Goal: Task Accomplishment & Management: Manage account settings

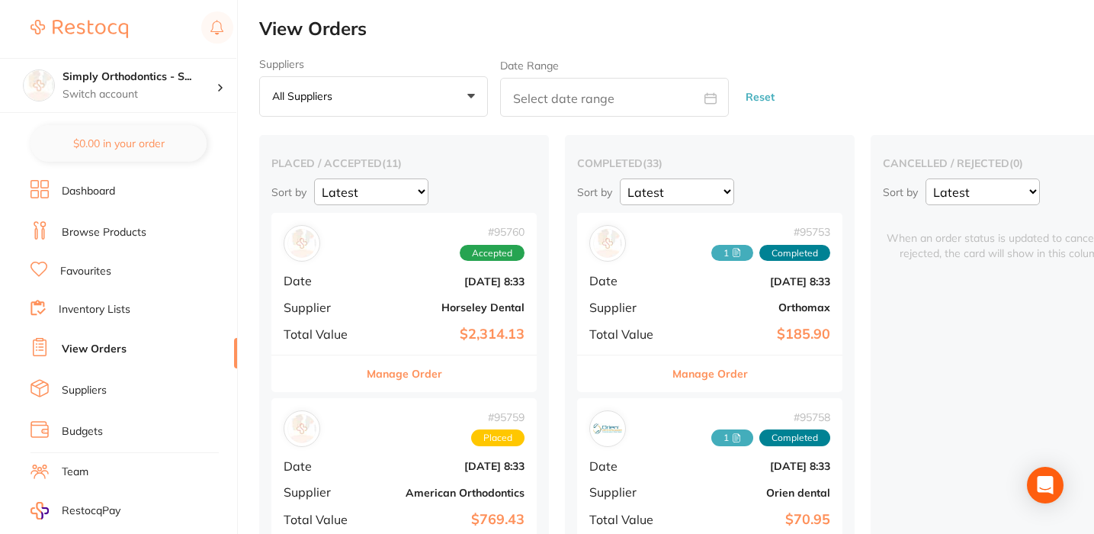
scroll to position [0, 1]
click at [128, 96] on p "Switch account" at bounding box center [140, 94] width 154 height 15
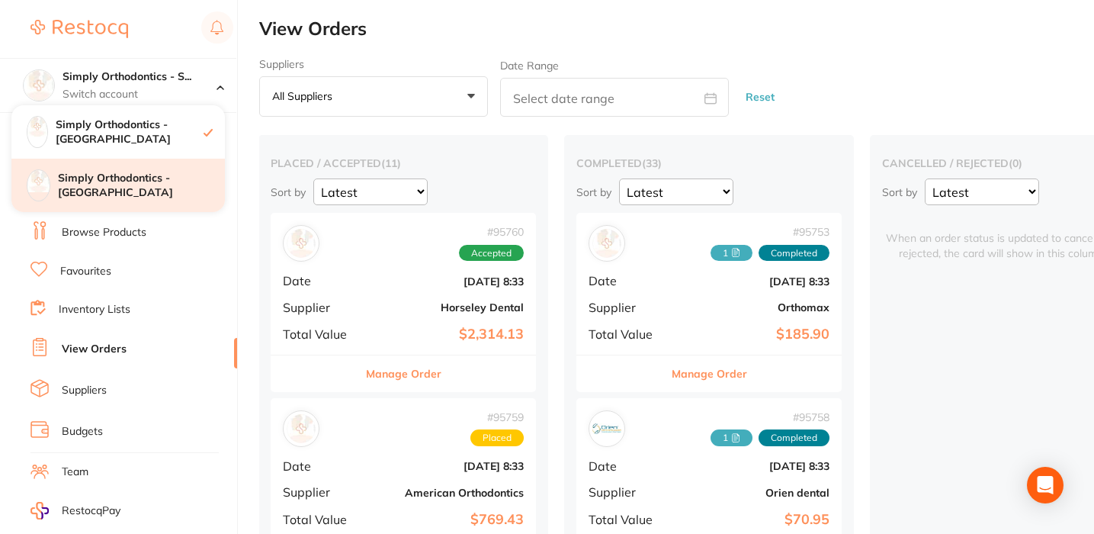
click at [106, 185] on h4 "Simply Orthodontics - [GEOGRAPHIC_DATA]" at bounding box center [141, 186] width 167 height 30
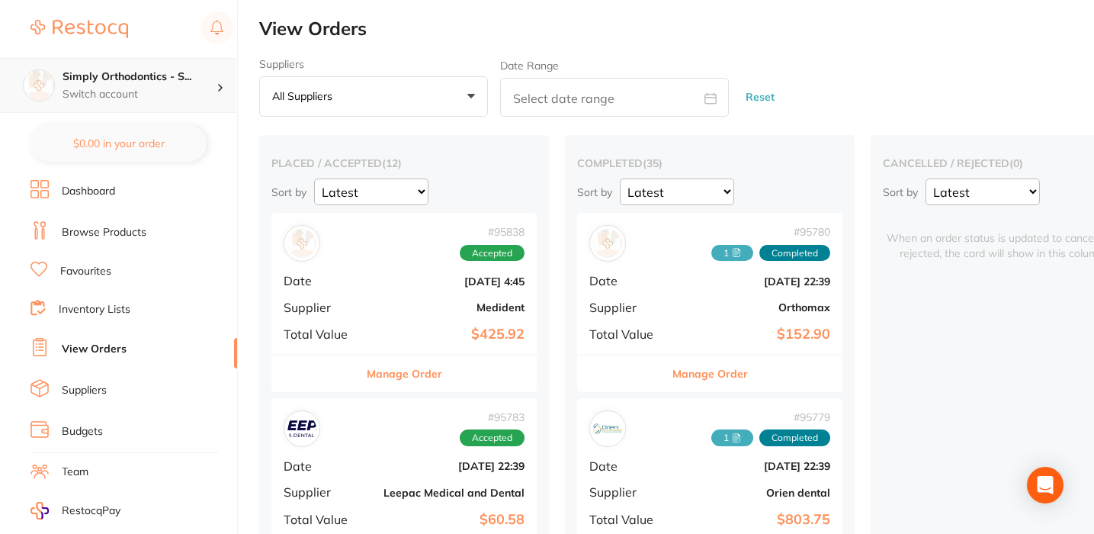
click at [176, 96] on p "Switch account" at bounding box center [140, 94] width 154 height 15
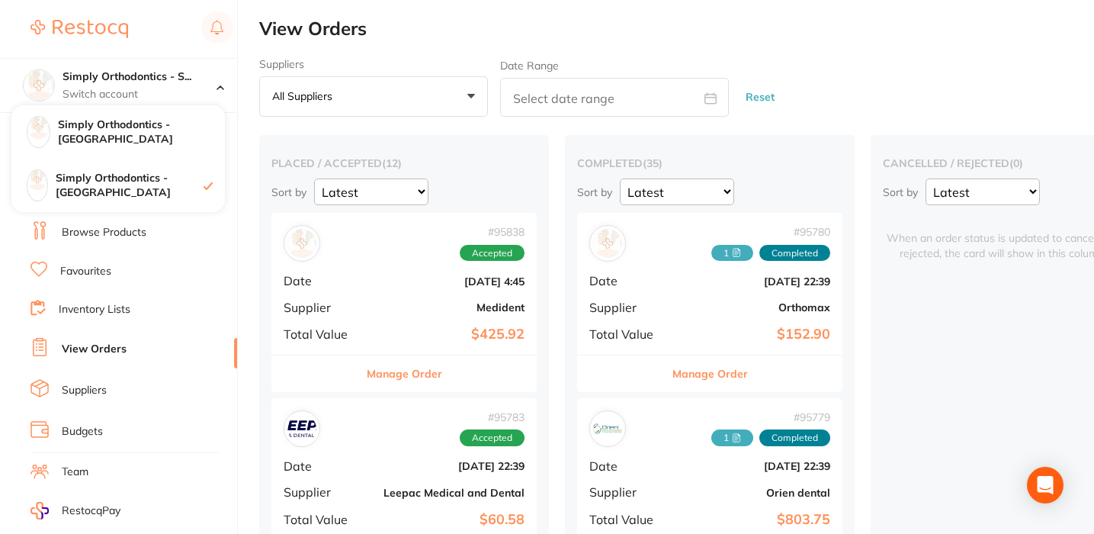
click at [801, 59] on div "Suppliers All suppliers +0 All suppliers AB Orthodontics [PERSON_NAME] AHP Dent…" at bounding box center [676, 87] width 835 height 59
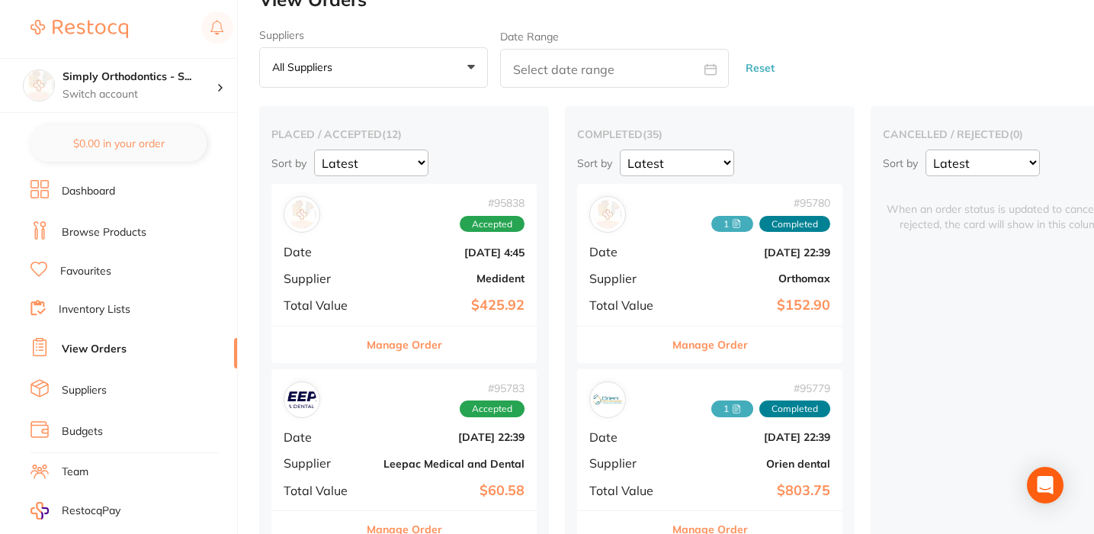
scroll to position [30, 0]
click at [370, 351] on button "Manage Order" at bounding box center [404, 344] width 75 height 37
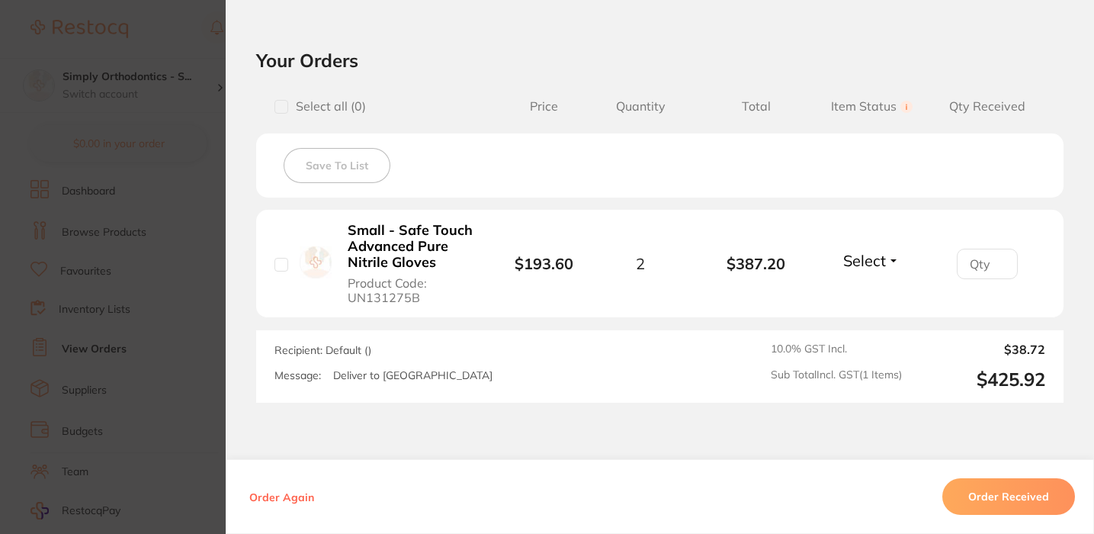
scroll to position [326, 0]
click at [878, 258] on span "Select" at bounding box center [864, 260] width 43 height 19
click at [861, 297] on span "Received" at bounding box center [872, 292] width 39 height 11
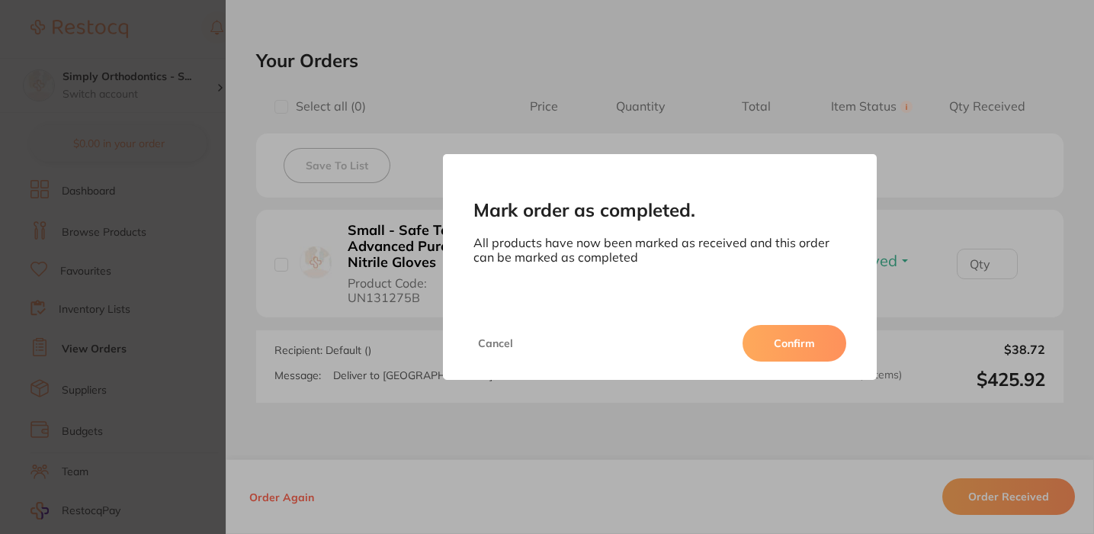
click at [770, 346] on button "Confirm" at bounding box center [795, 343] width 104 height 37
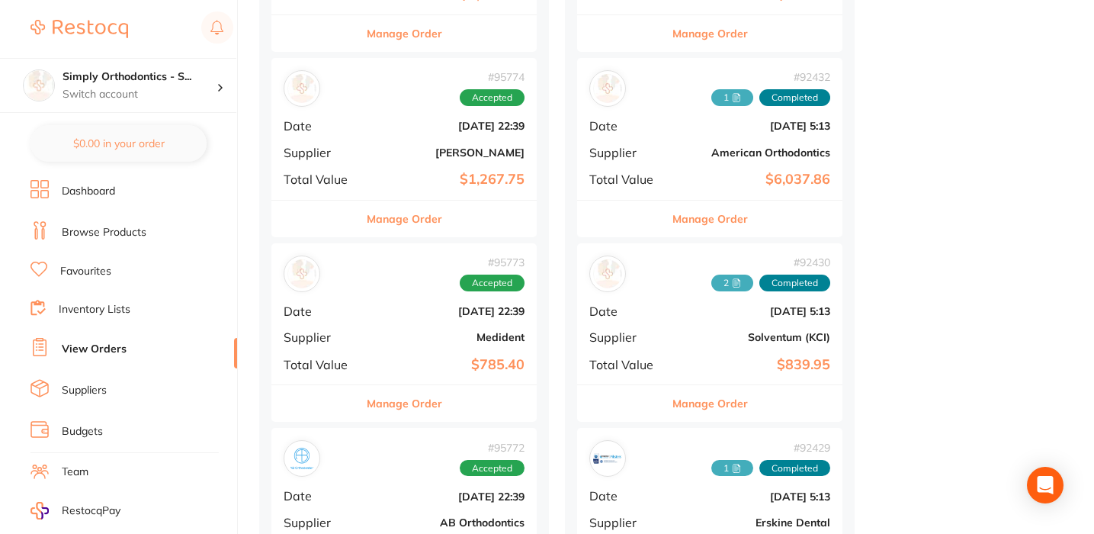
scroll to position [1469, 0]
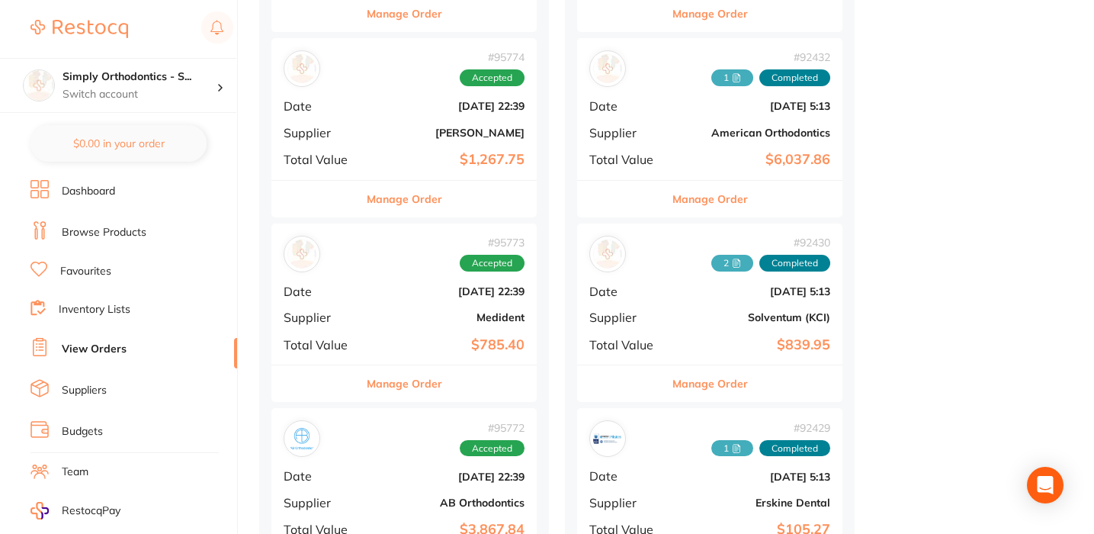
click at [397, 374] on button "Manage Order" at bounding box center [404, 383] width 75 height 37
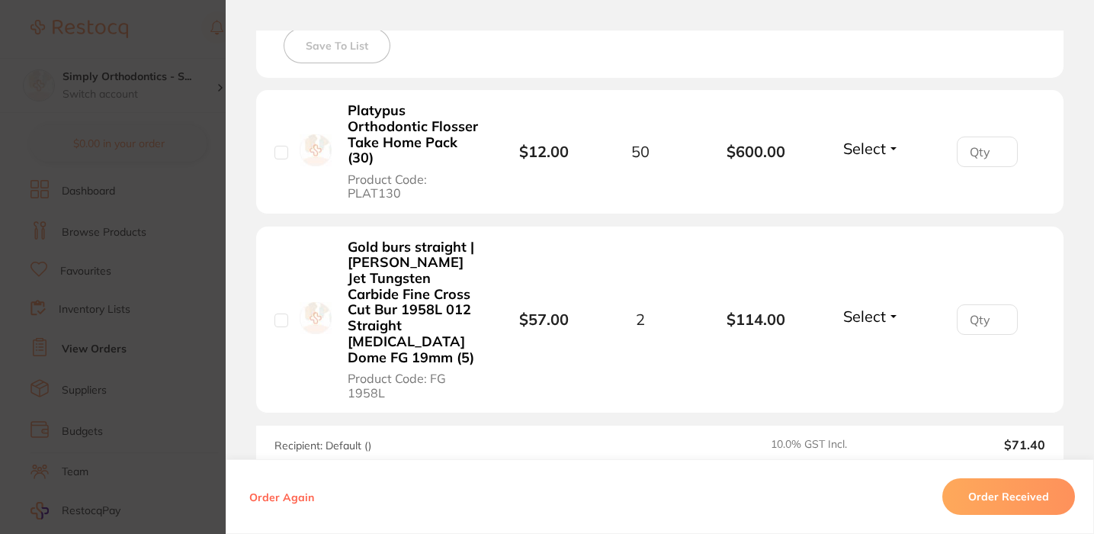
scroll to position [448, 0]
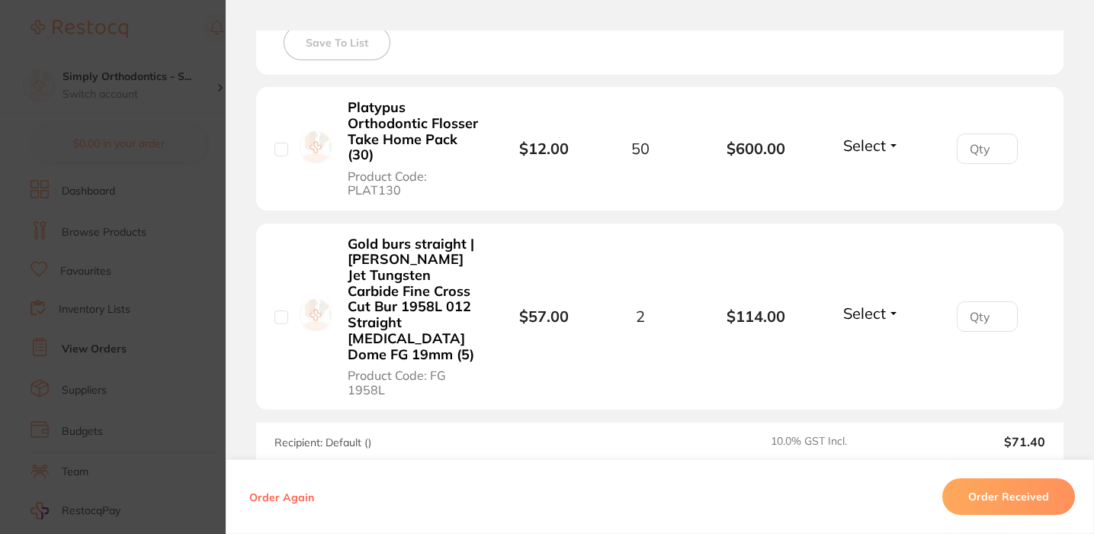
click at [868, 140] on span "Select" at bounding box center [864, 145] width 43 height 19
click at [864, 183] on span "Received" at bounding box center [872, 177] width 39 height 11
click at [872, 303] on span "Select" at bounding box center [864, 312] width 43 height 19
click at [872, 364] on span "Back Order" at bounding box center [872, 369] width 47 height 11
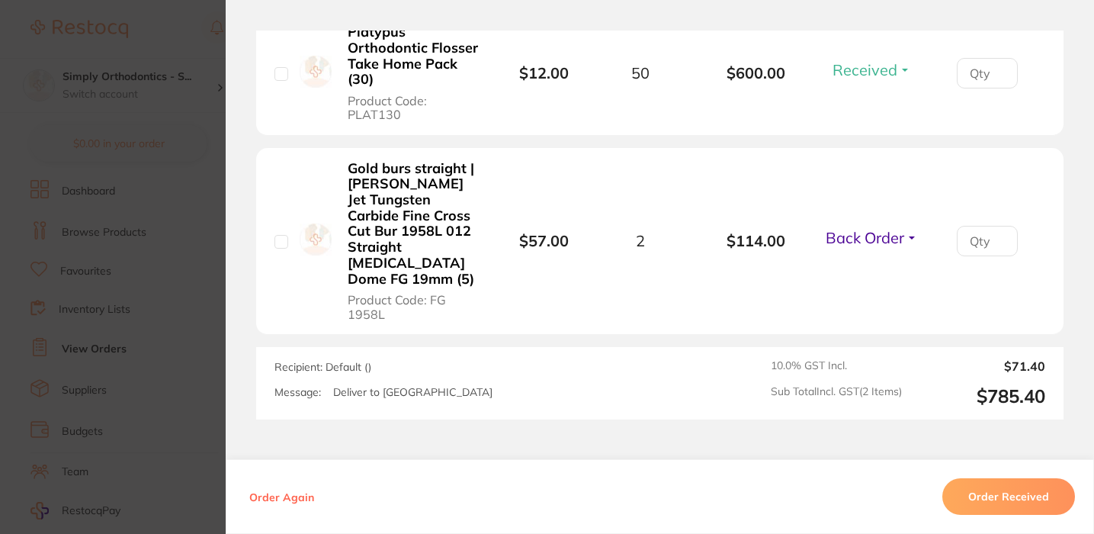
scroll to position [531, 0]
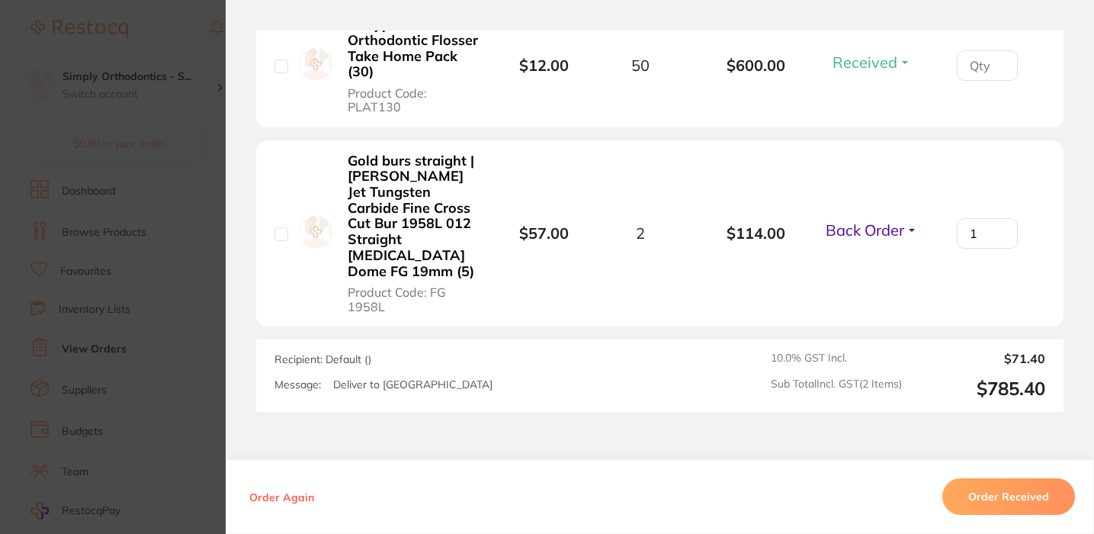
click at [995, 218] on input "1" at bounding box center [987, 233] width 61 height 31
click at [995, 218] on input "2" at bounding box center [987, 233] width 61 height 31
click at [792, 263] on li "Gold burs straight | [PERSON_NAME] Jet Tungsten Carbide Fine Cross Cut Bur 1958…" at bounding box center [660, 233] width 808 height 187
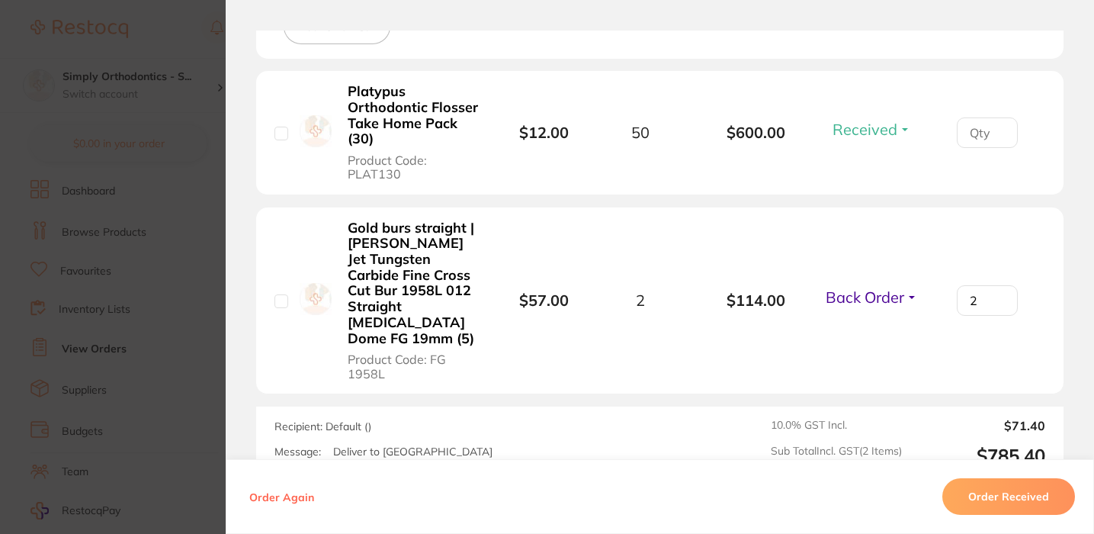
scroll to position [477, 0]
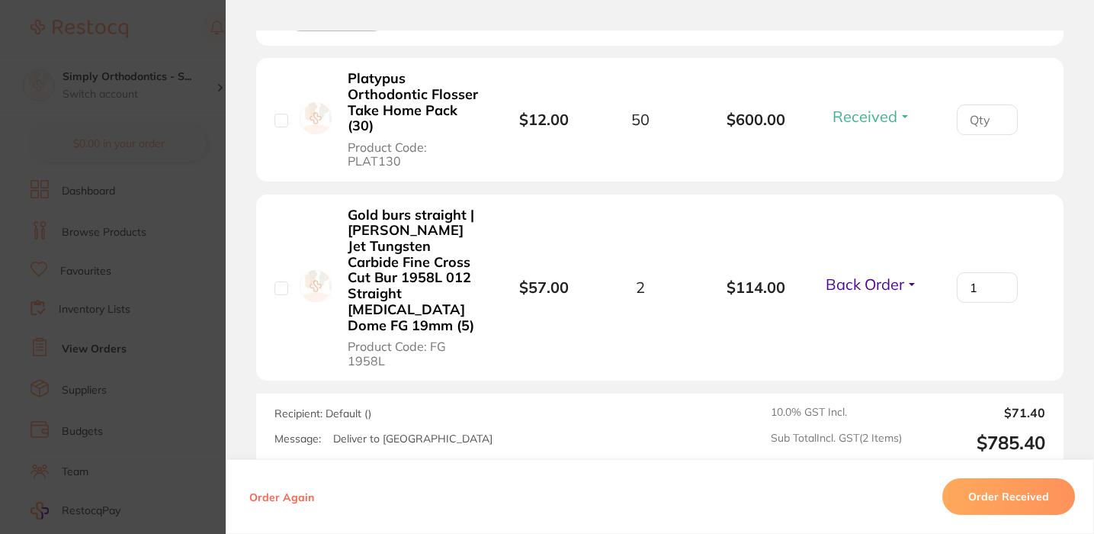
click at [994, 278] on input "1" at bounding box center [987, 287] width 61 height 31
type input "0"
click at [994, 278] on input "0" at bounding box center [987, 287] width 61 height 31
click at [965, 298] on li "Gold burs straight | [PERSON_NAME] Jet Tungsten Carbide Fine Cross Cut Bur 1958…" at bounding box center [660, 287] width 808 height 187
click at [865, 335] on li "Gold burs straight | [PERSON_NAME] Jet Tungsten Carbide Fine Cross Cut Bur 1958…" at bounding box center [660, 287] width 808 height 187
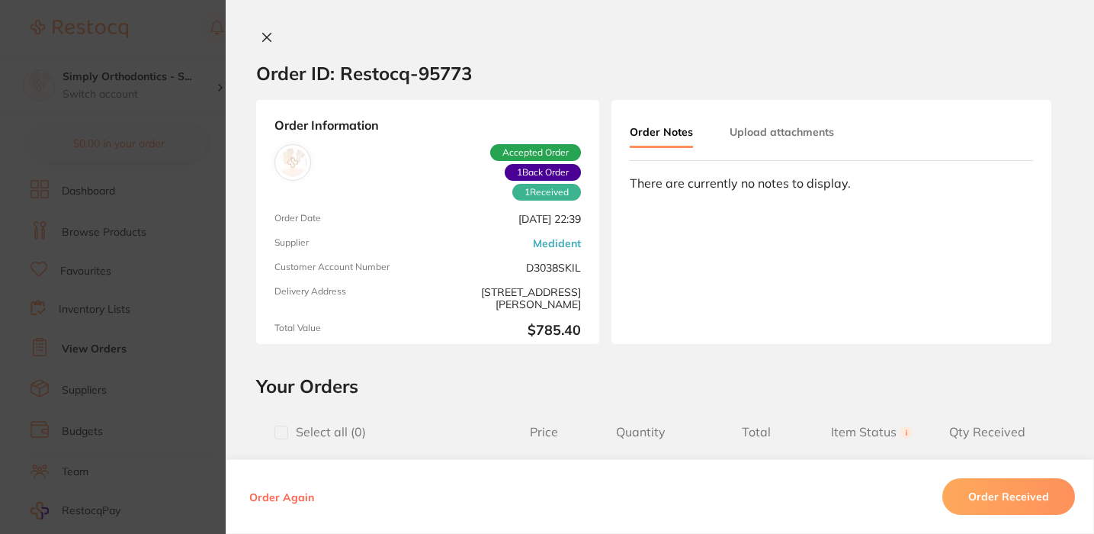
scroll to position [0, 0]
click at [263, 33] on icon at bounding box center [267, 37] width 12 height 12
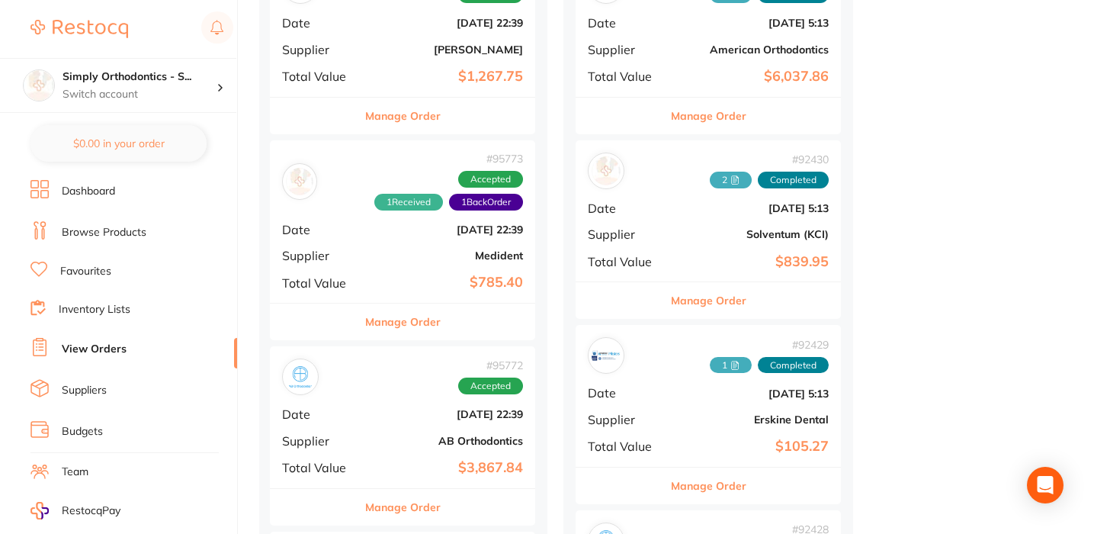
scroll to position [1553, 0]
click at [406, 326] on button "Manage Order" at bounding box center [402, 321] width 75 height 37
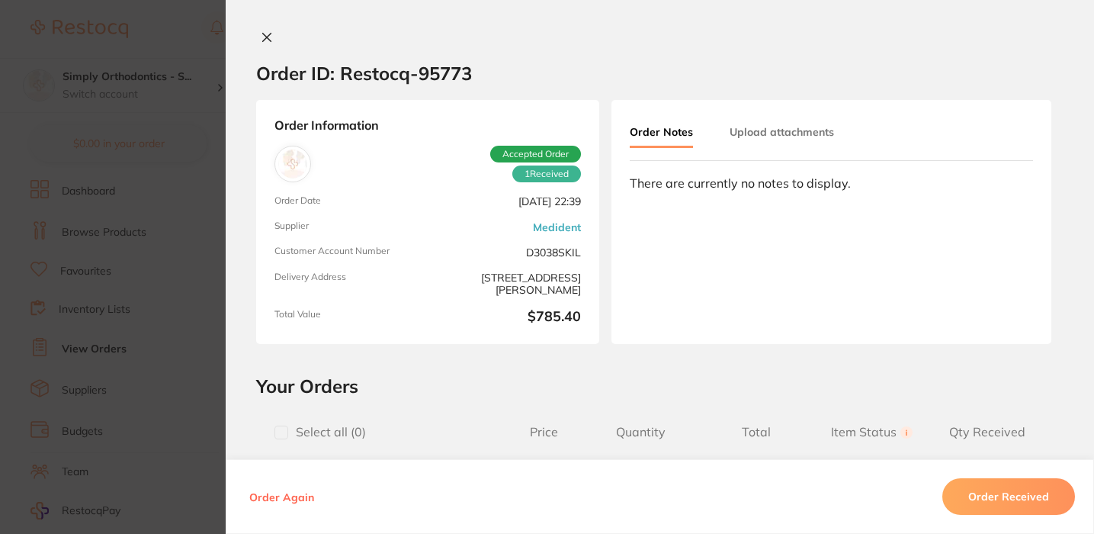
type input "0"
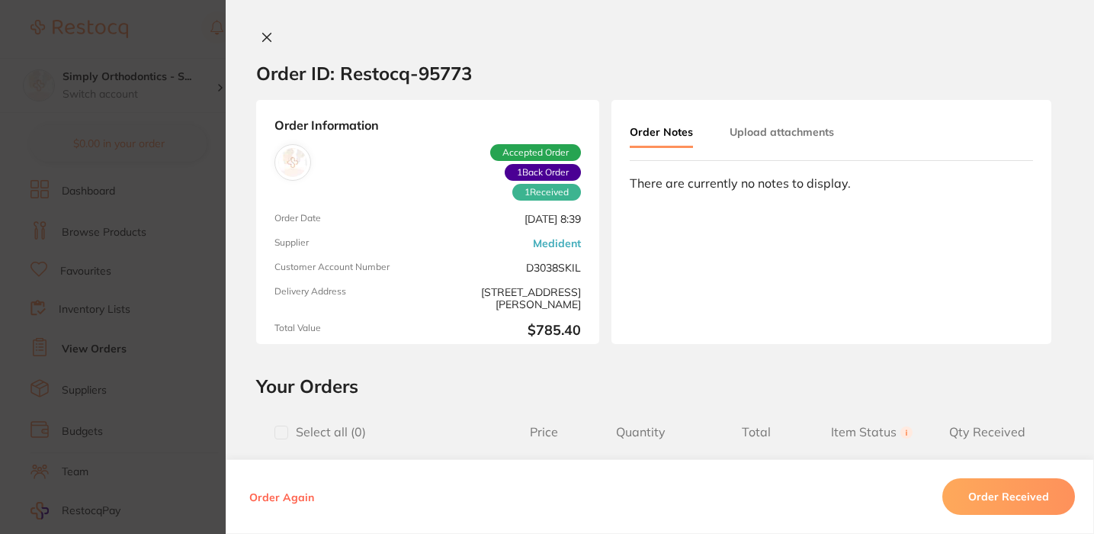
click at [779, 134] on button "Upload attachments" at bounding box center [782, 131] width 104 height 27
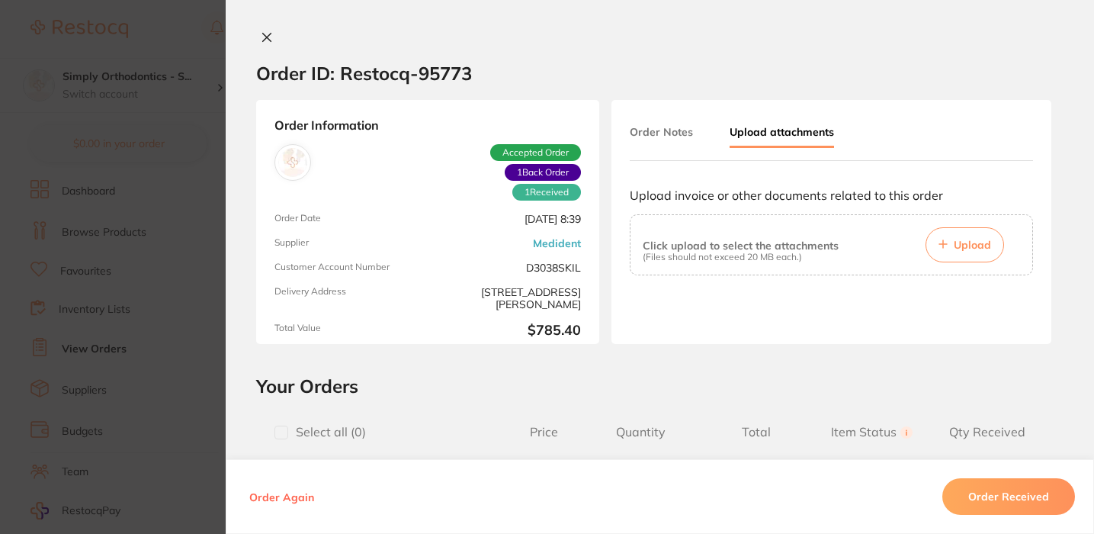
click at [989, 246] on button "Upload" at bounding box center [965, 244] width 79 height 35
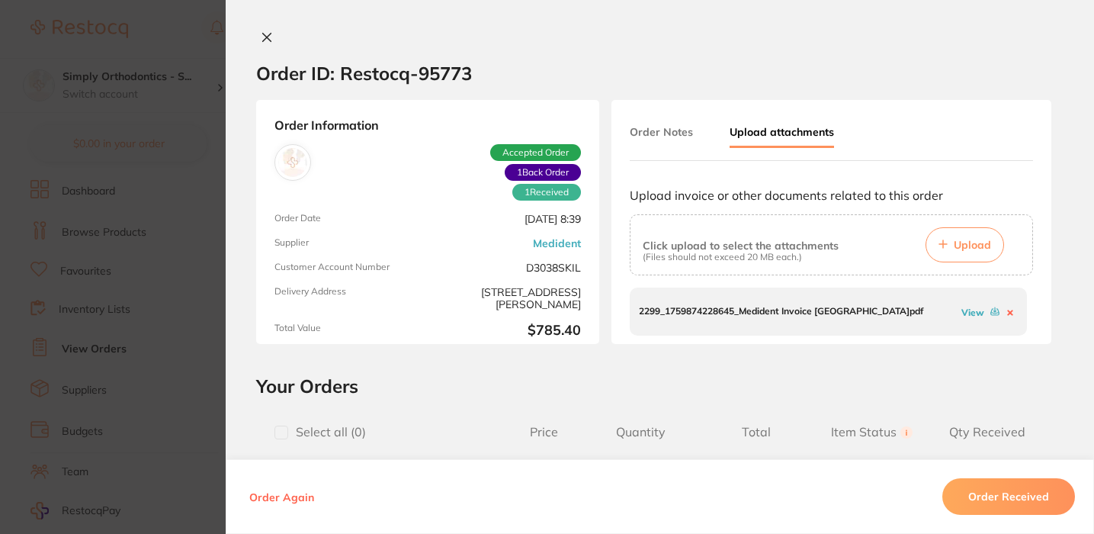
click at [263, 33] on icon at bounding box center [267, 37] width 12 height 12
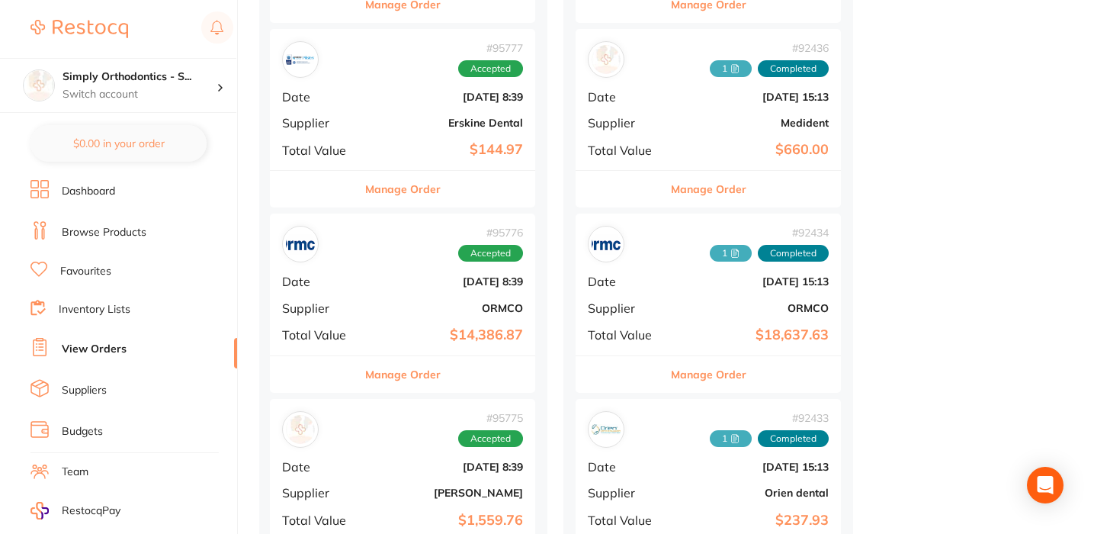
scroll to position [926, 0]
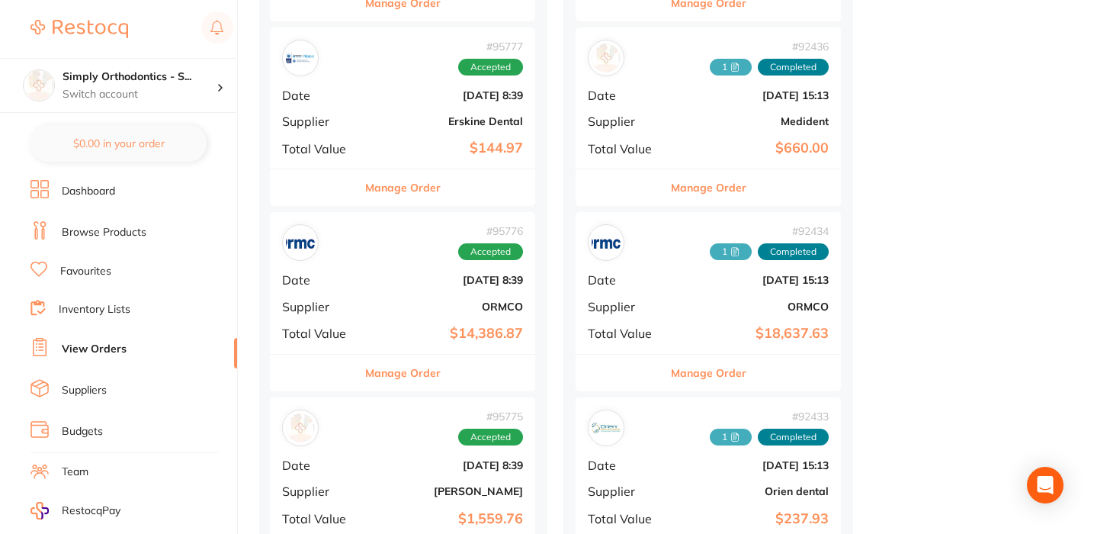
click at [394, 369] on button "Manage Order" at bounding box center [402, 373] width 75 height 37
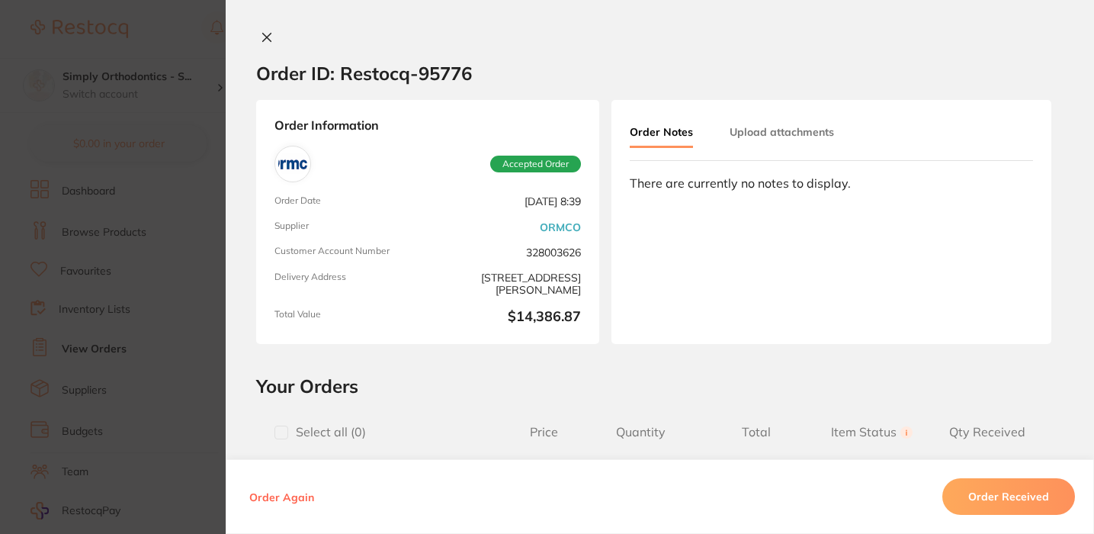
click at [759, 136] on button "Upload attachments" at bounding box center [782, 131] width 104 height 27
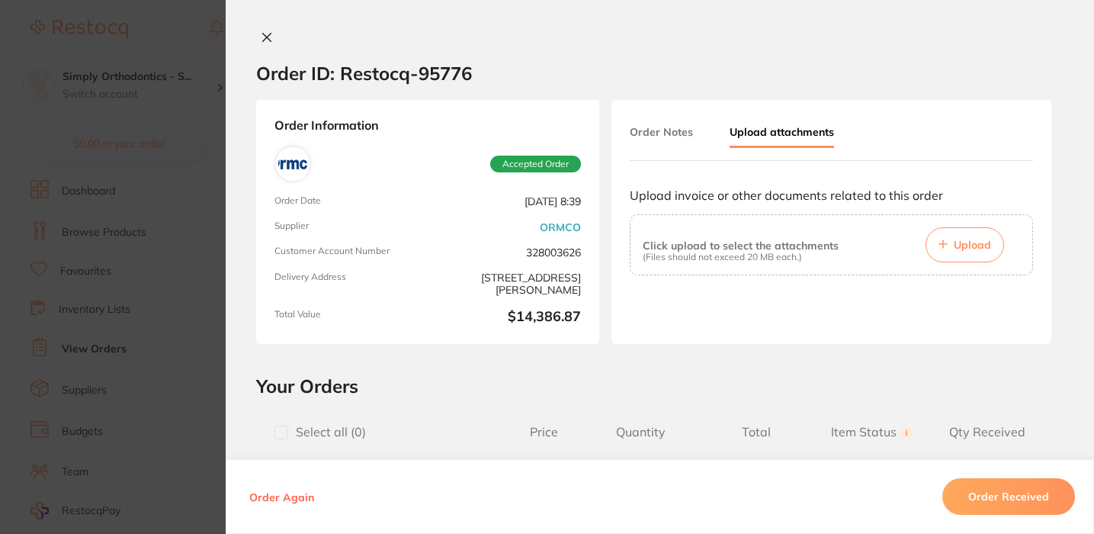
click at [954, 242] on span "Upload" at bounding box center [972, 245] width 37 height 14
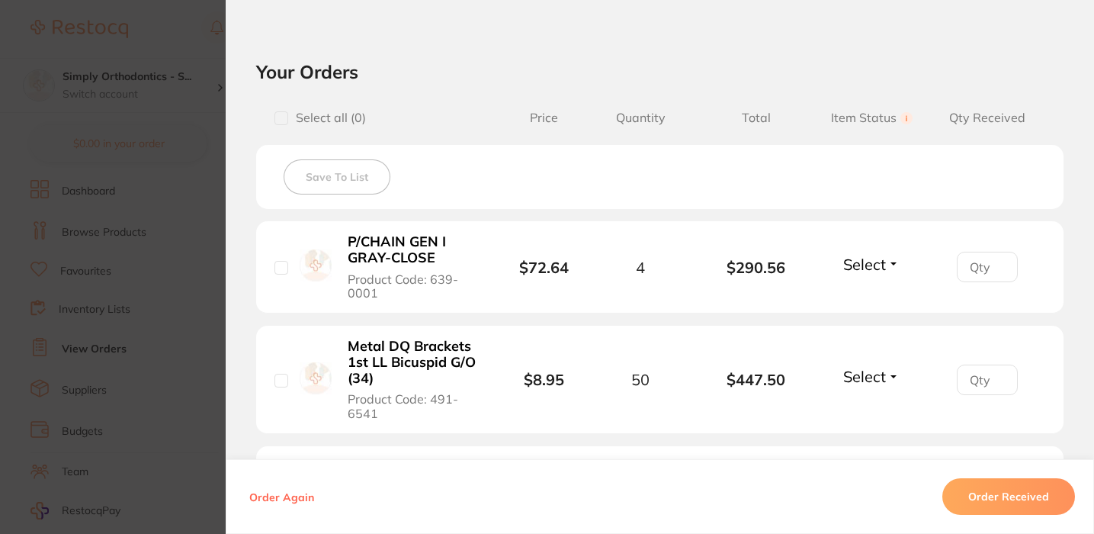
scroll to position [319, 0]
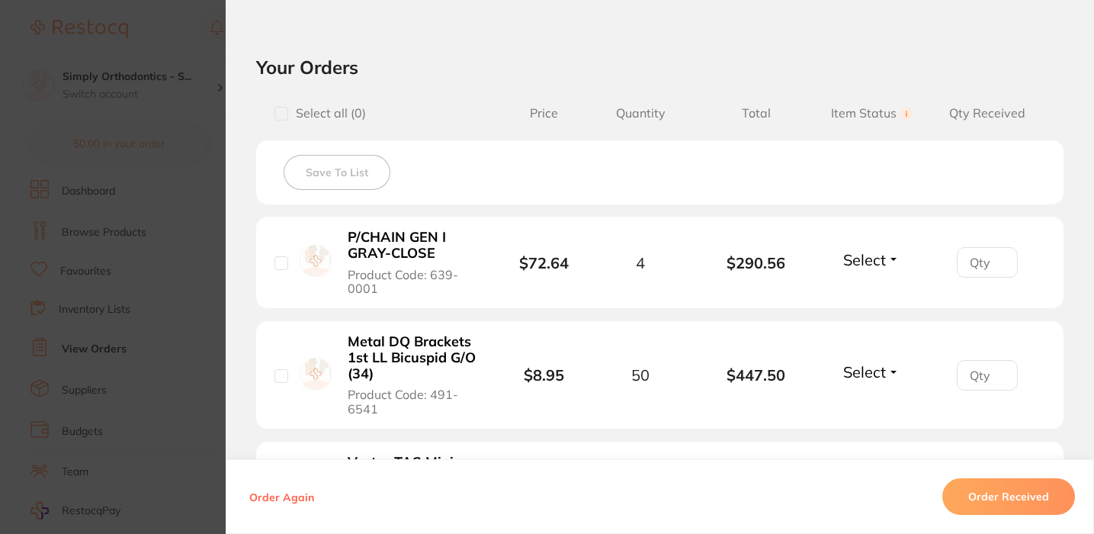
click at [281, 119] on input "checkbox" at bounding box center [282, 114] width 14 height 14
checkbox input "true"
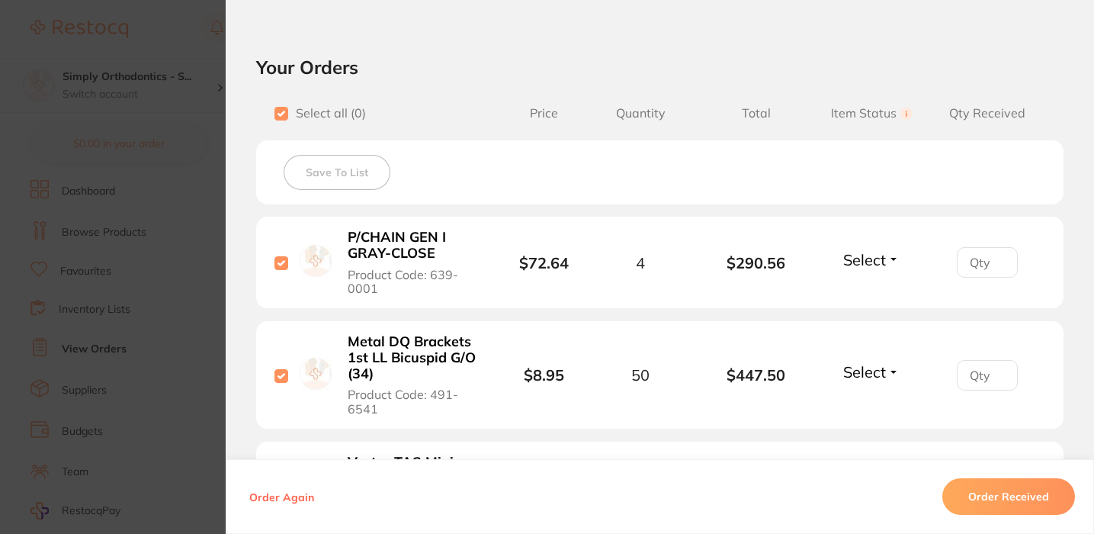
checkbox input "true"
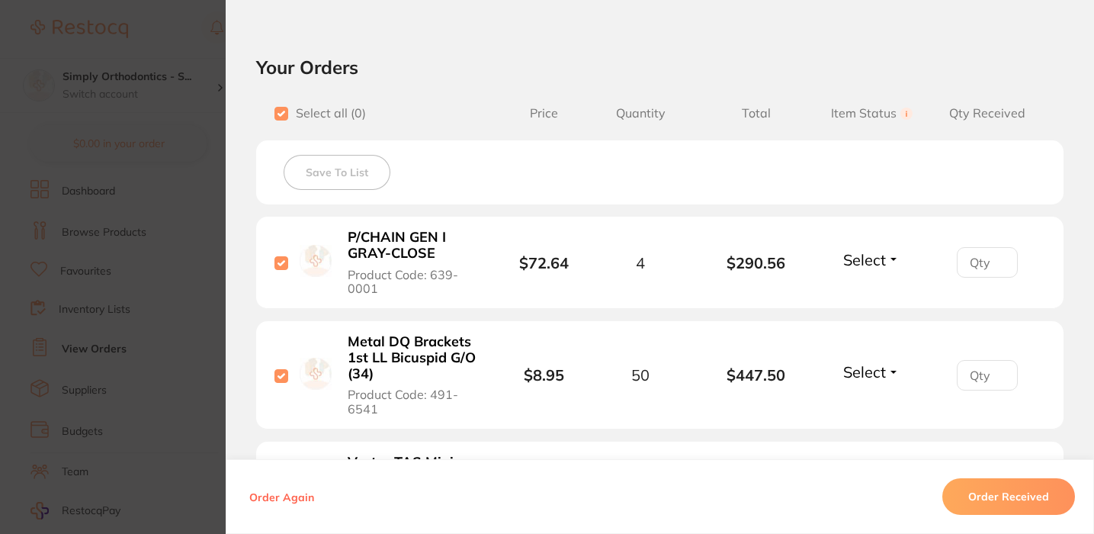
checkbox input "true"
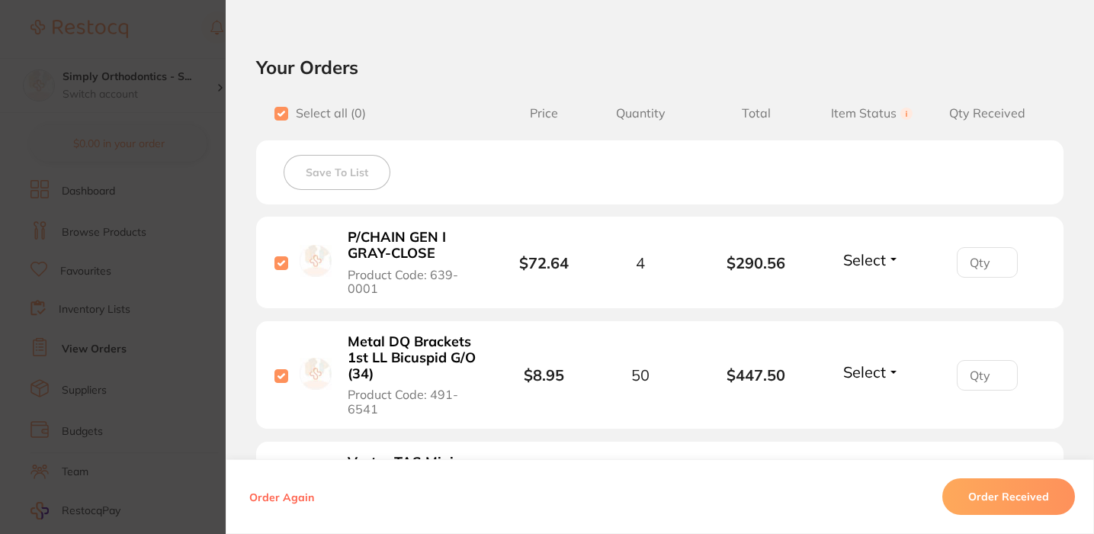
checkbox input "true"
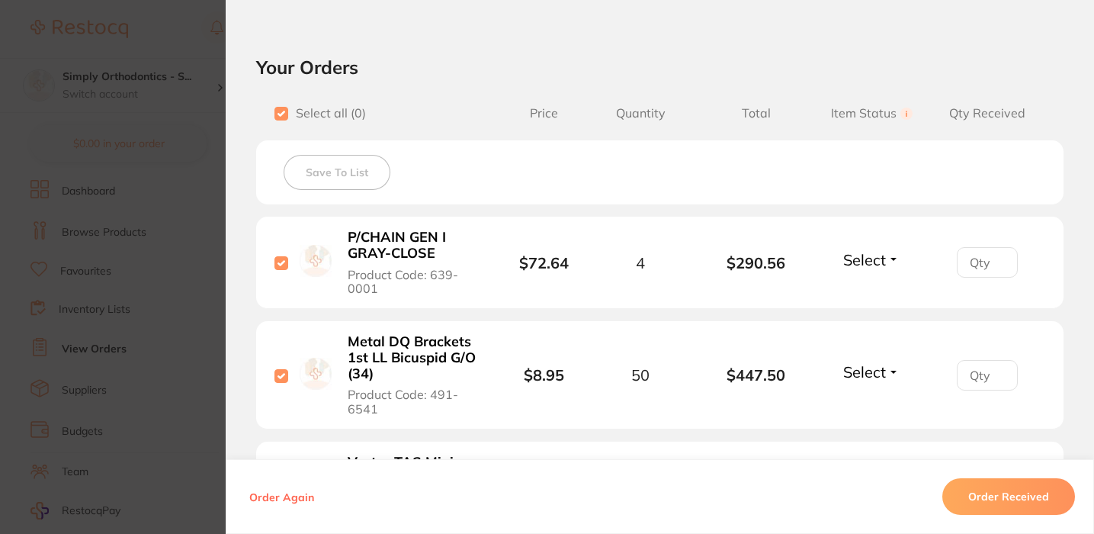
checkbox input "true"
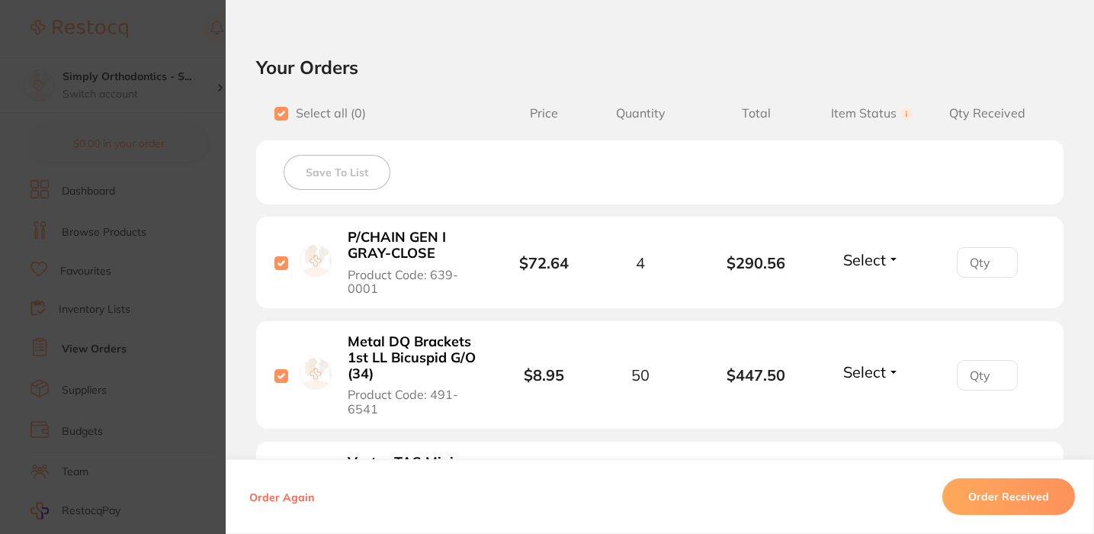
checkbox input "true"
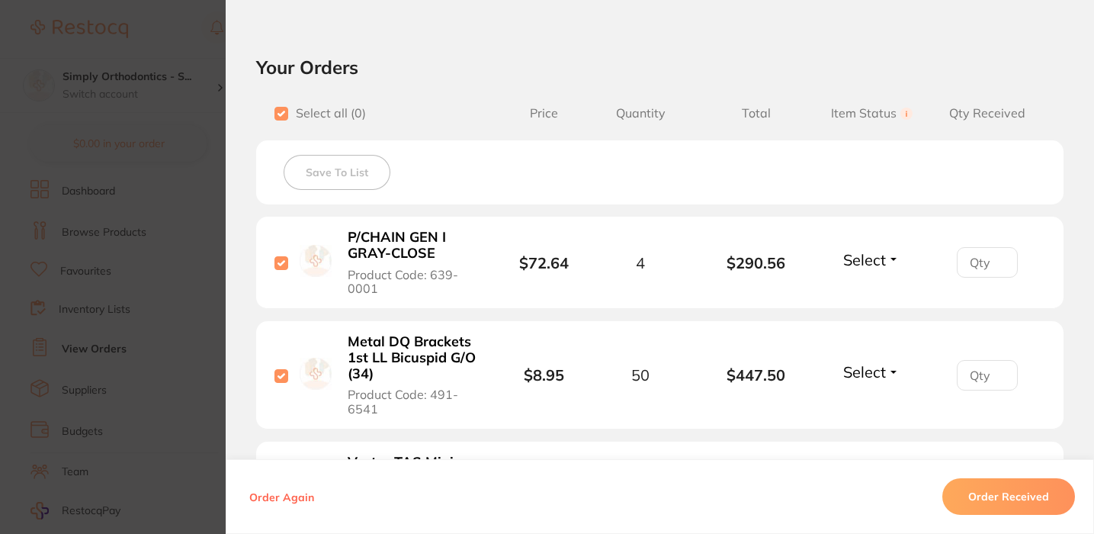
checkbox input "true"
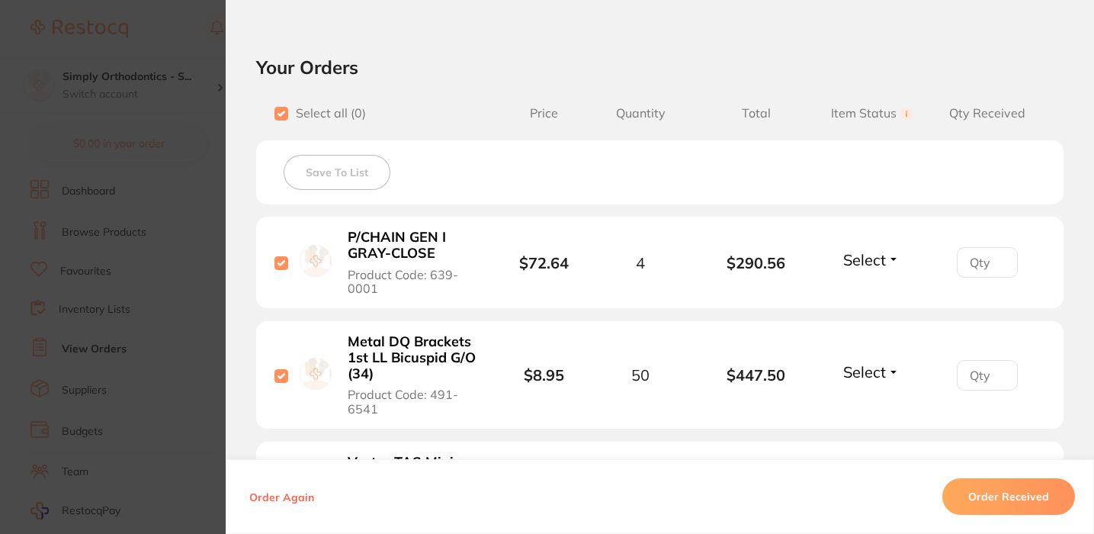
checkbox input "true"
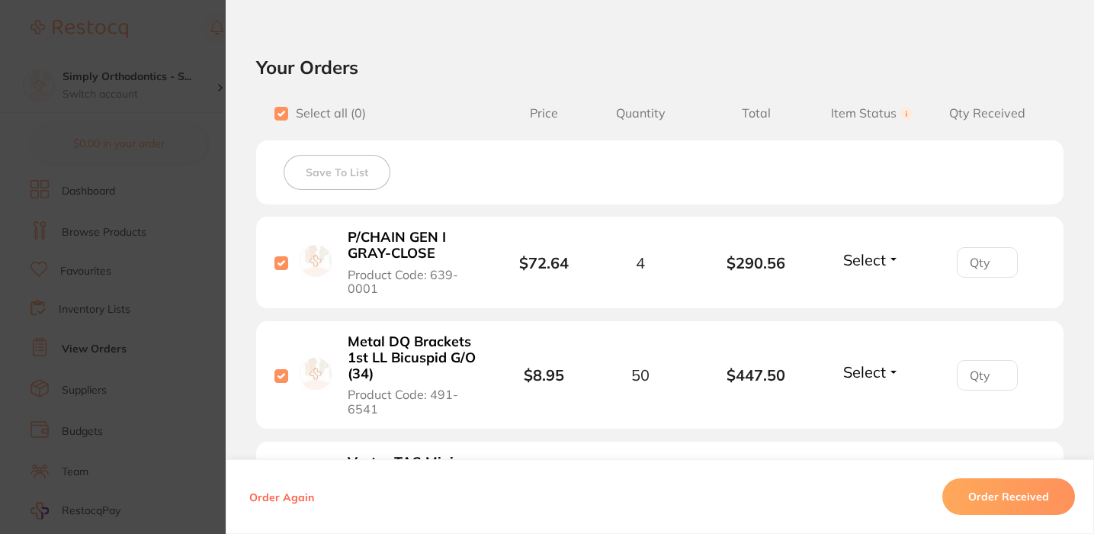
checkbox input "true"
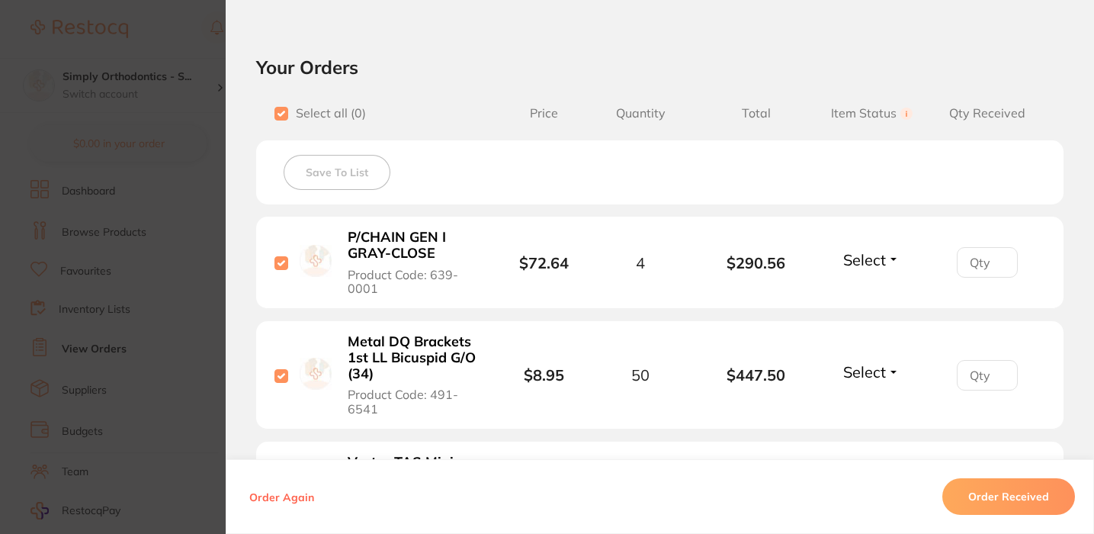
checkbox input "true"
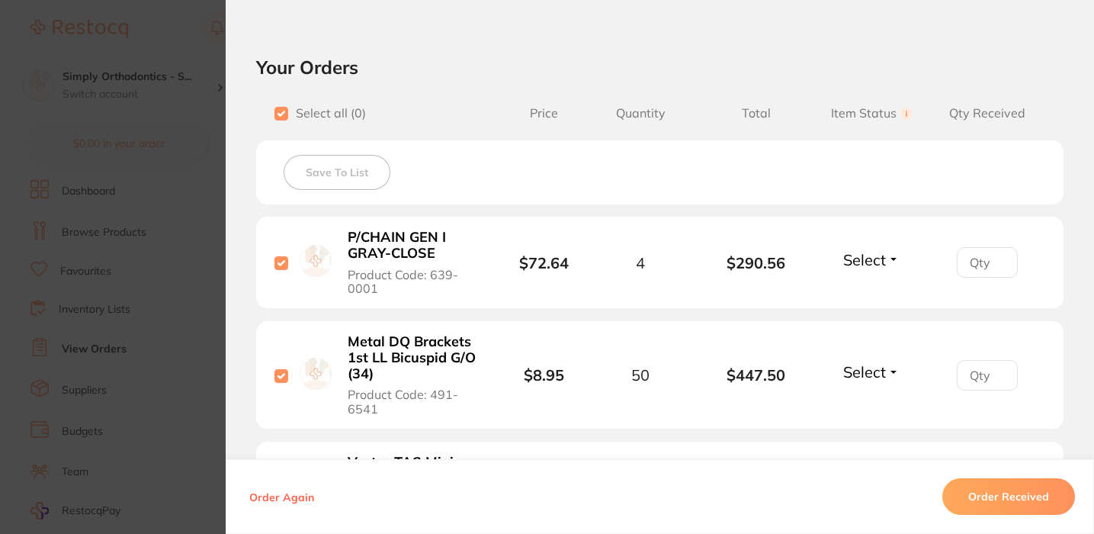
checkbox input "true"
click at [865, 255] on span "Select" at bounding box center [864, 259] width 43 height 19
click at [890, 296] on ul "Received Back Order" at bounding box center [872, 304] width 59 height 59
click at [875, 297] on span "Received" at bounding box center [872, 292] width 39 height 11
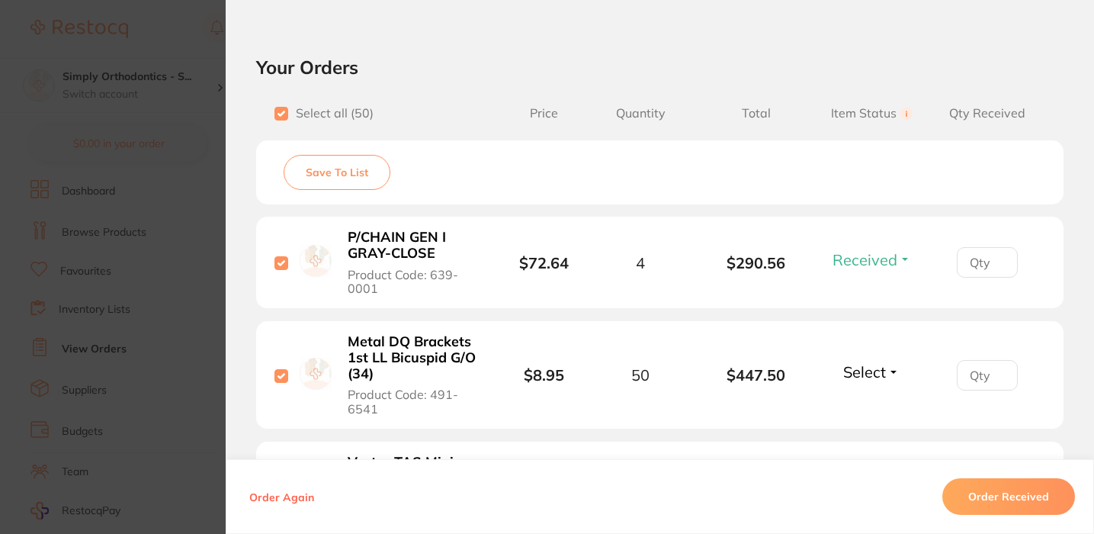
click at [872, 269] on span "Received" at bounding box center [865, 259] width 65 height 19
click at [873, 287] on button "Received" at bounding box center [872, 293] width 39 height 24
click at [1023, 499] on button "Order Received" at bounding box center [1008, 496] width 133 height 37
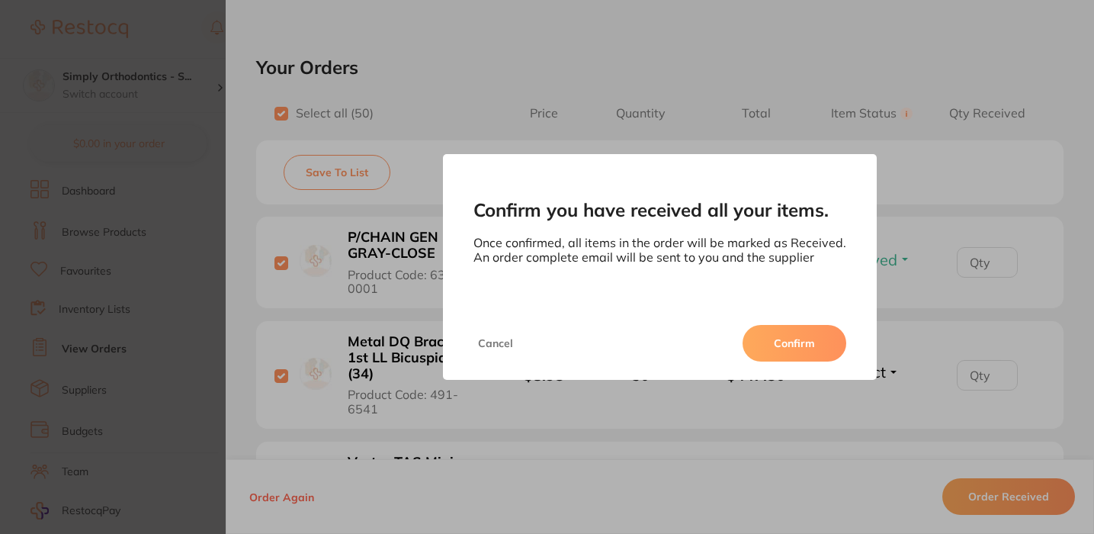
click at [779, 342] on button "Confirm" at bounding box center [795, 343] width 104 height 37
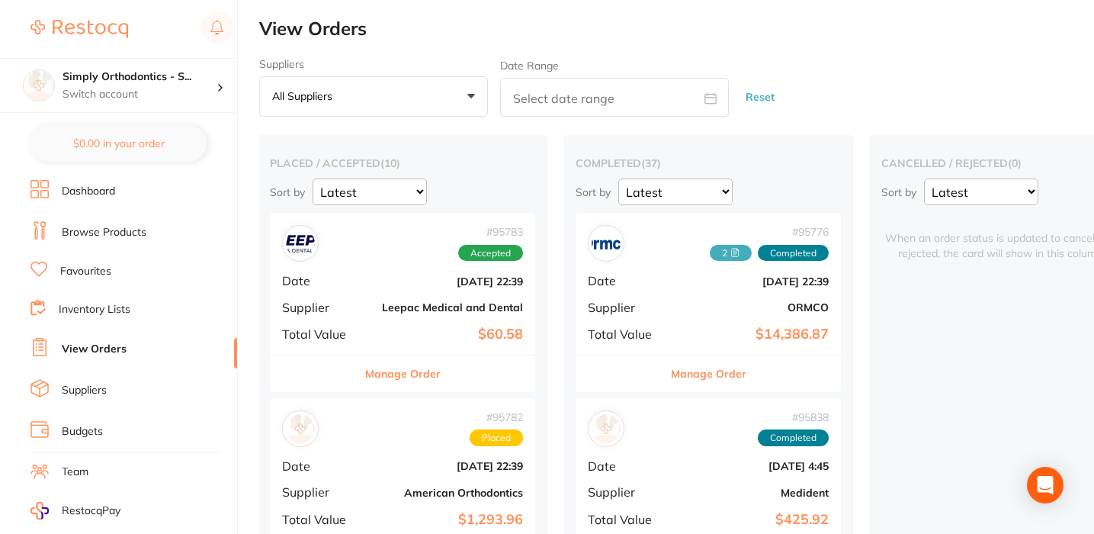
click at [696, 368] on button "Manage Order" at bounding box center [708, 373] width 75 height 37
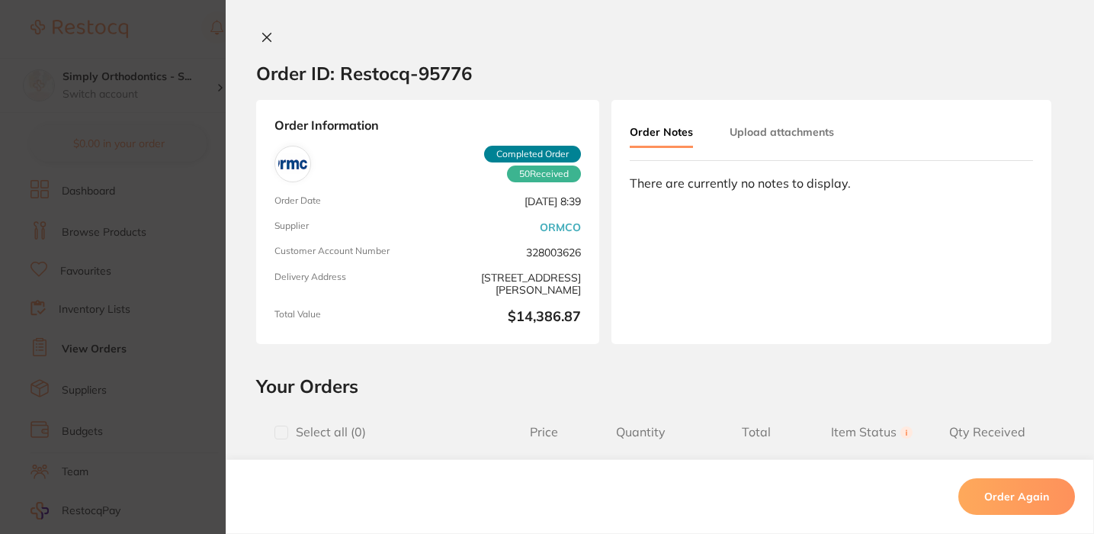
click at [265, 38] on icon at bounding box center [267, 37] width 12 height 12
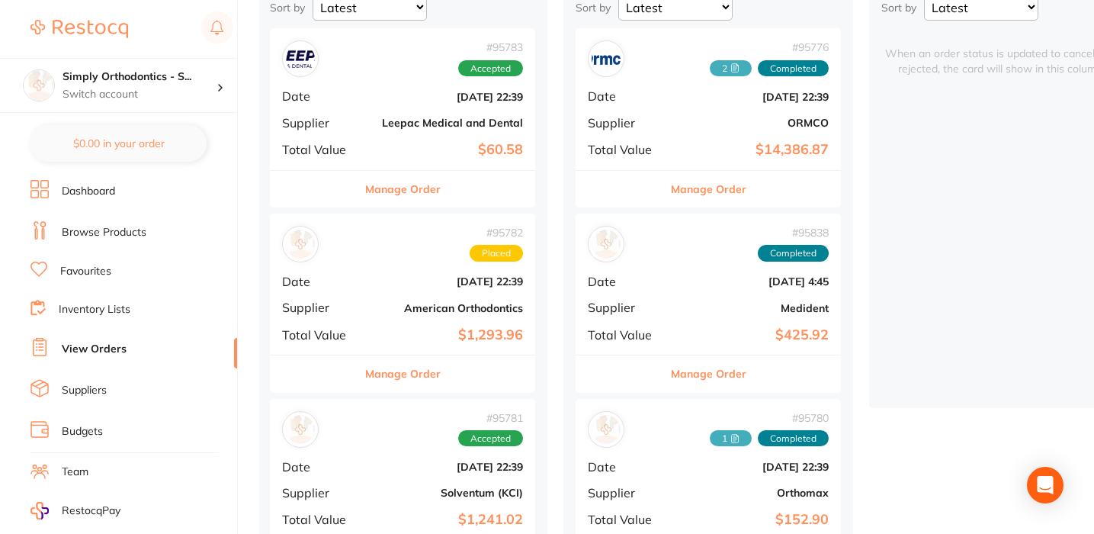
scroll to position [191, 0]
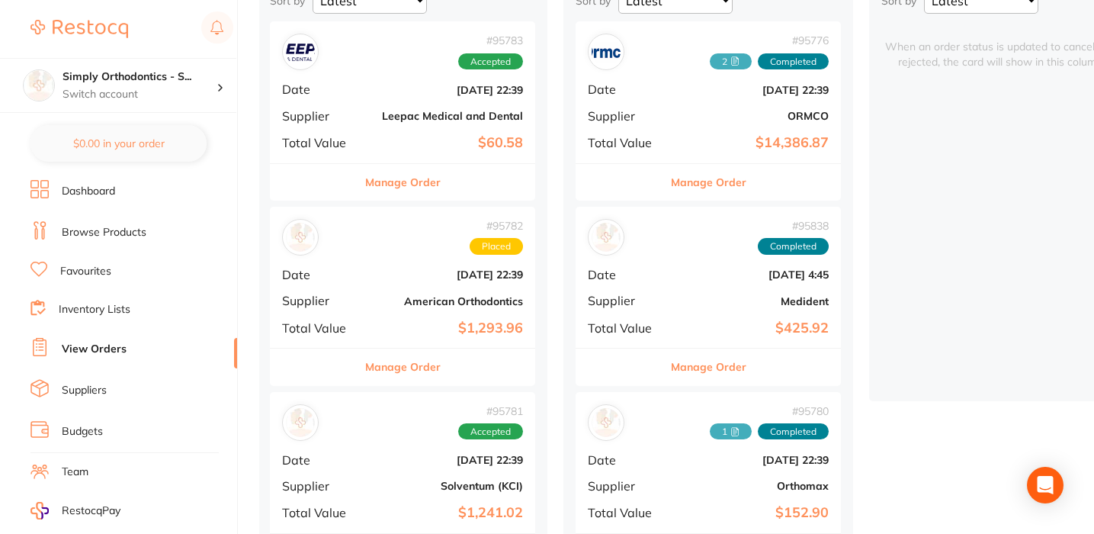
click at [694, 361] on button "Manage Order" at bounding box center [708, 366] width 75 height 37
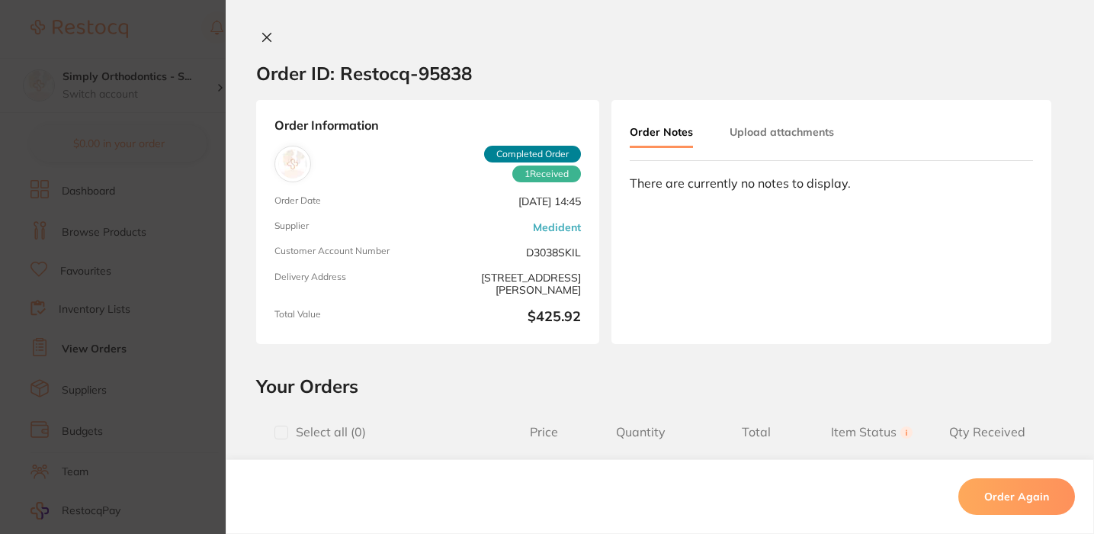
click at [266, 41] on icon at bounding box center [267, 38] width 8 height 8
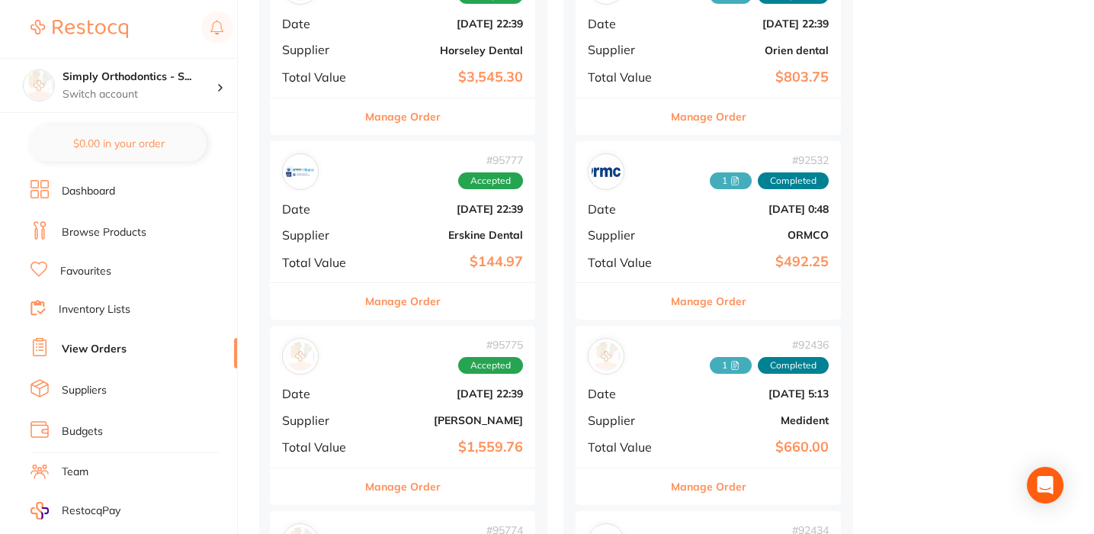
scroll to position [872, 0]
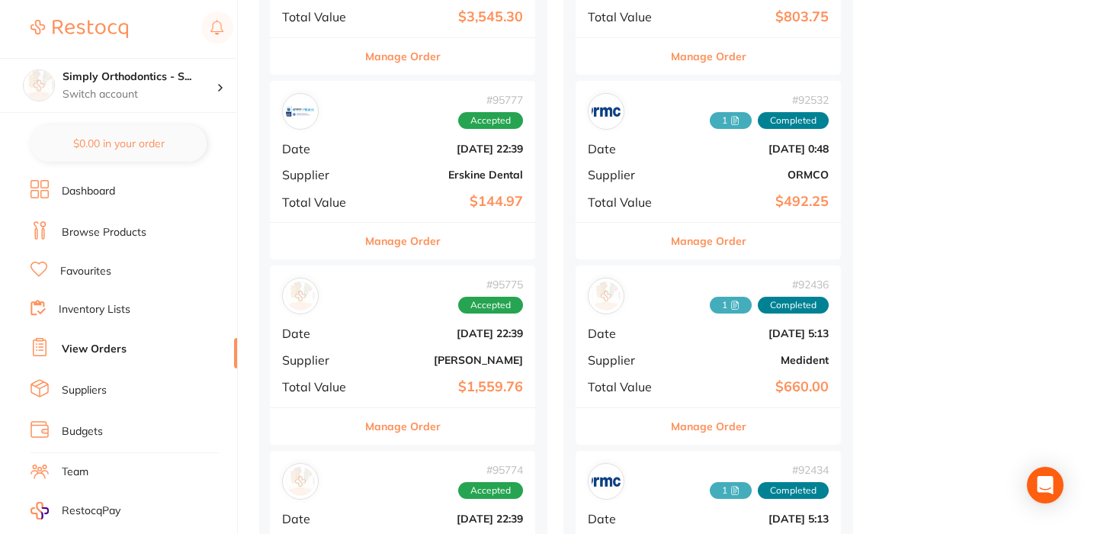
click at [702, 422] on button "Manage Order" at bounding box center [708, 426] width 75 height 37
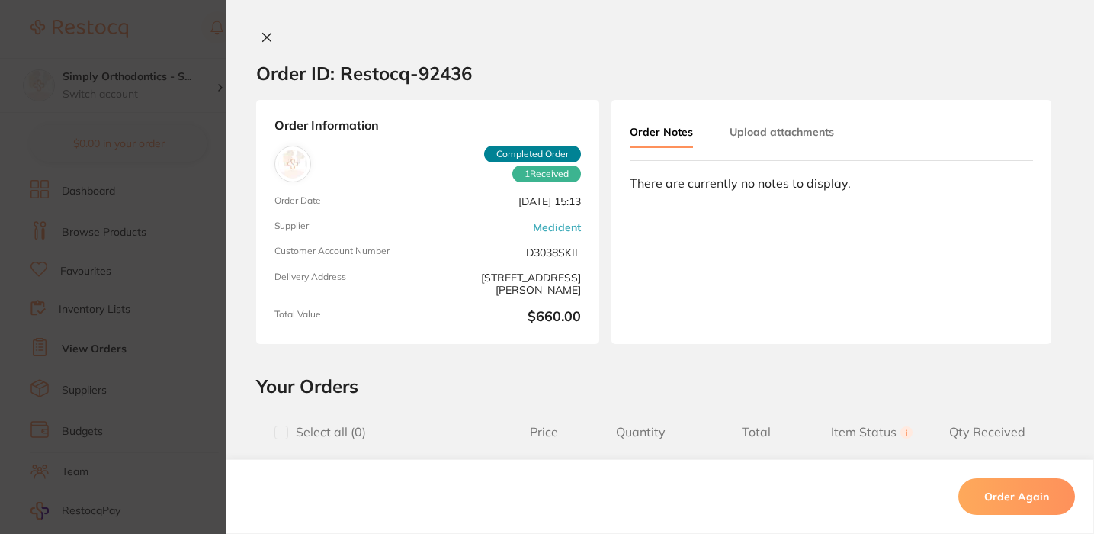
click at [763, 145] on button "Upload attachments" at bounding box center [782, 131] width 104 height 27
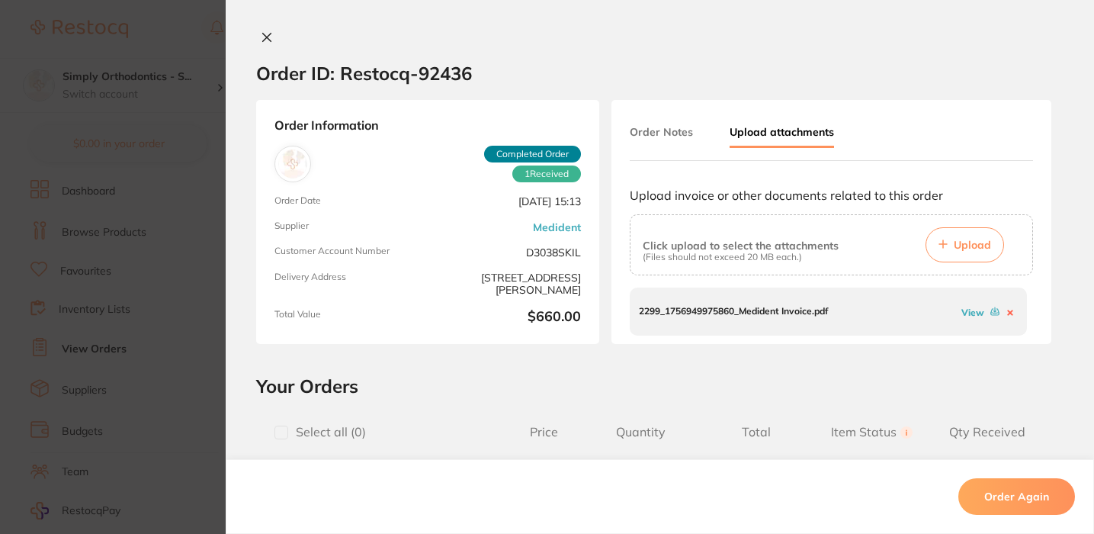
click at [963, 313] on link "View" at bounding box center [973, 312] width 23 height 11
click at [1010, 312] on button at bounding box center [1010, 312] width 15 height 14
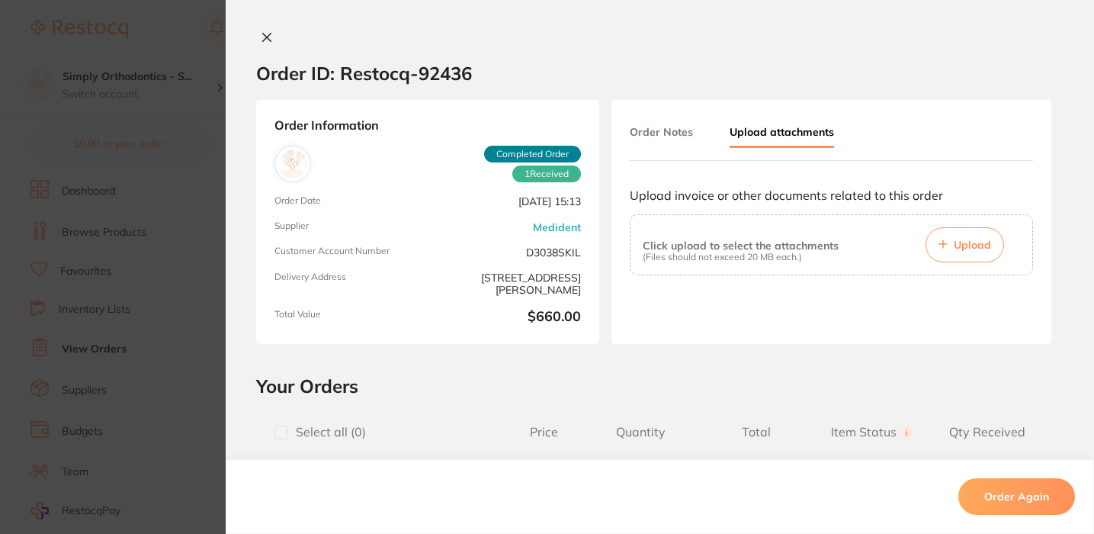
click at [263, 43] on icon at bounding box center [267, 37] width 12 height 12
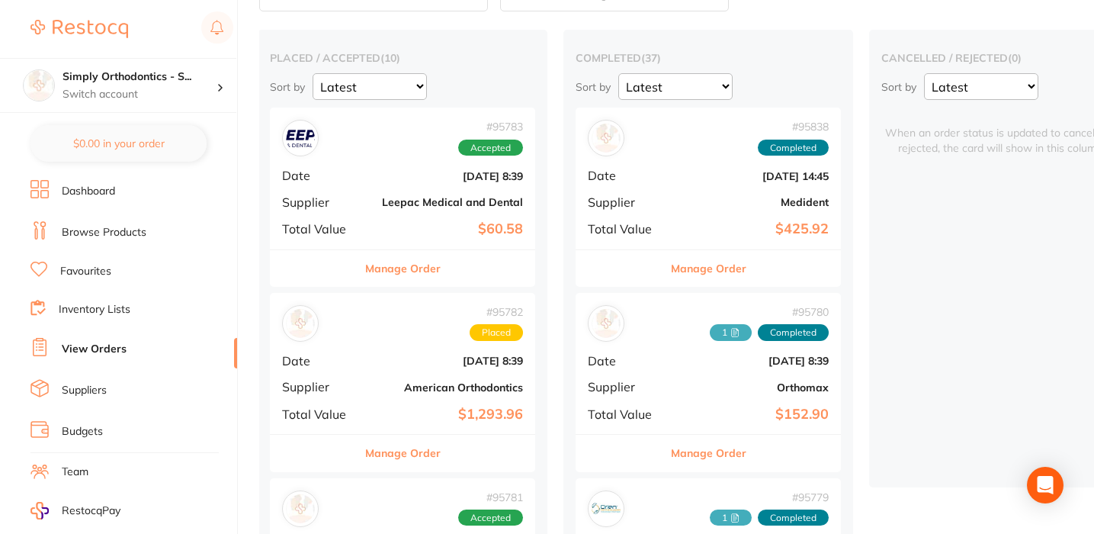
scroll to position [127, 0]
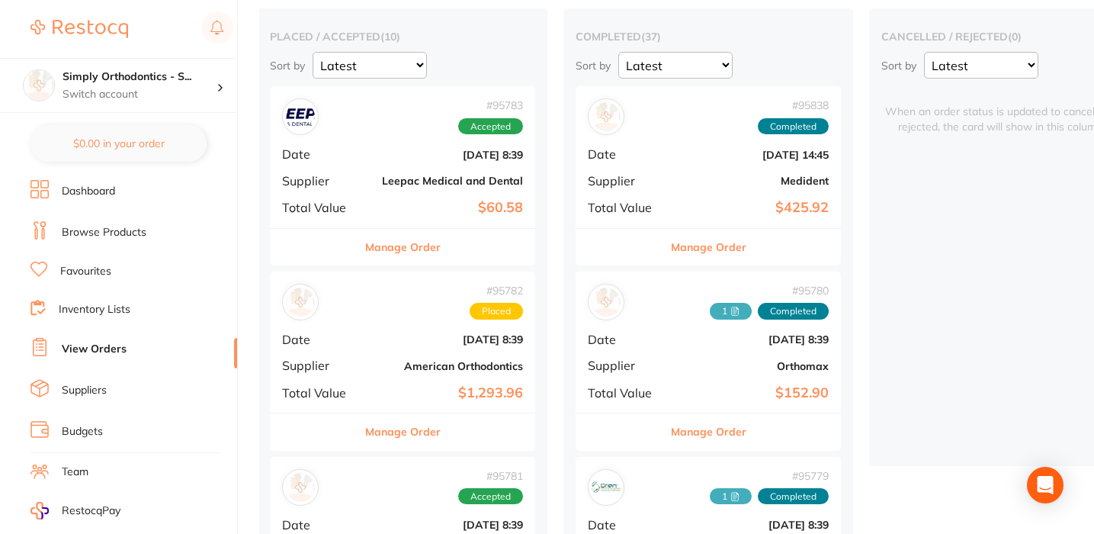
click at [712, 243] on button "Manage Order" at bounding box center [708, 247] width 75 height 37
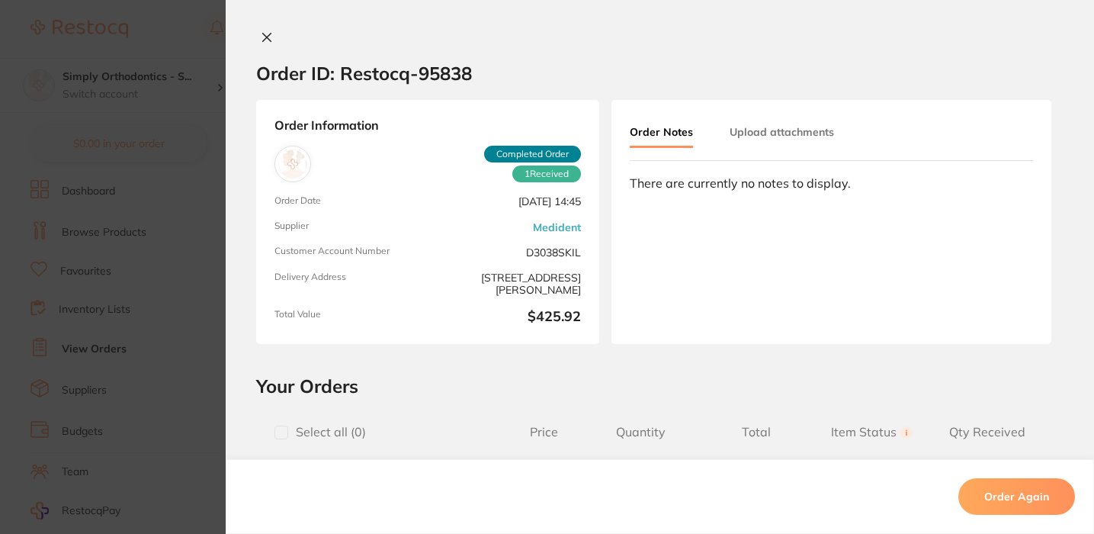
click at [743, 132] on button "Upload attachments" at bounding box center [782, 131] width 104 height 27
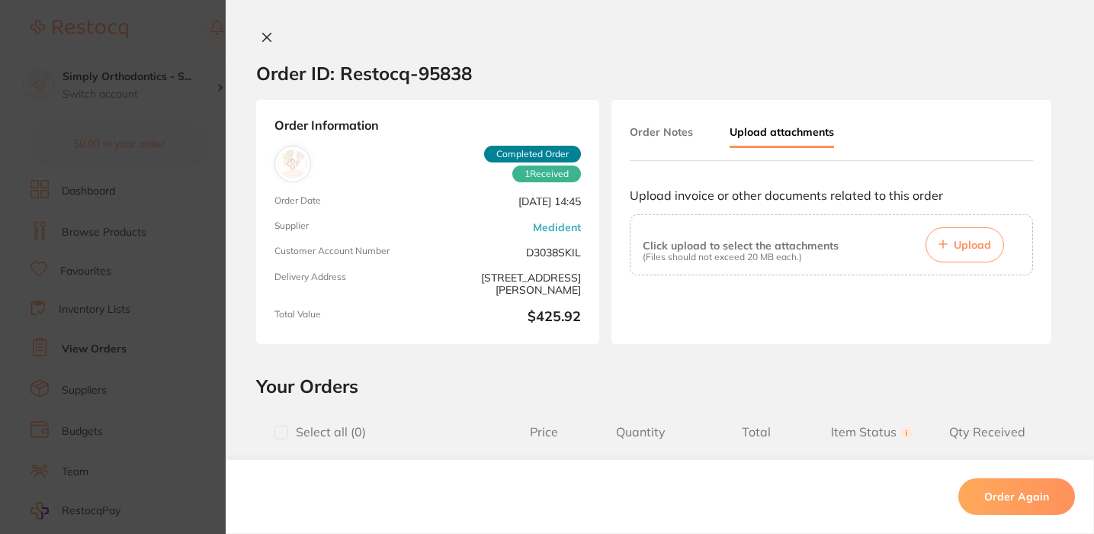
click at [956, 232] on button "Upload" at bounding box center [965, 244] width 79 height 35
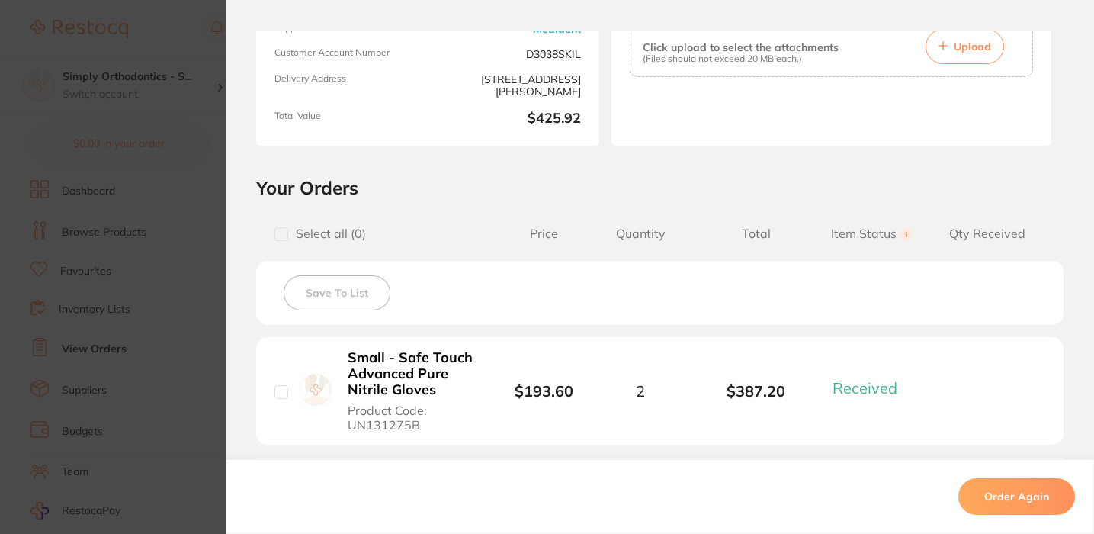
scroll to position [147, 0]
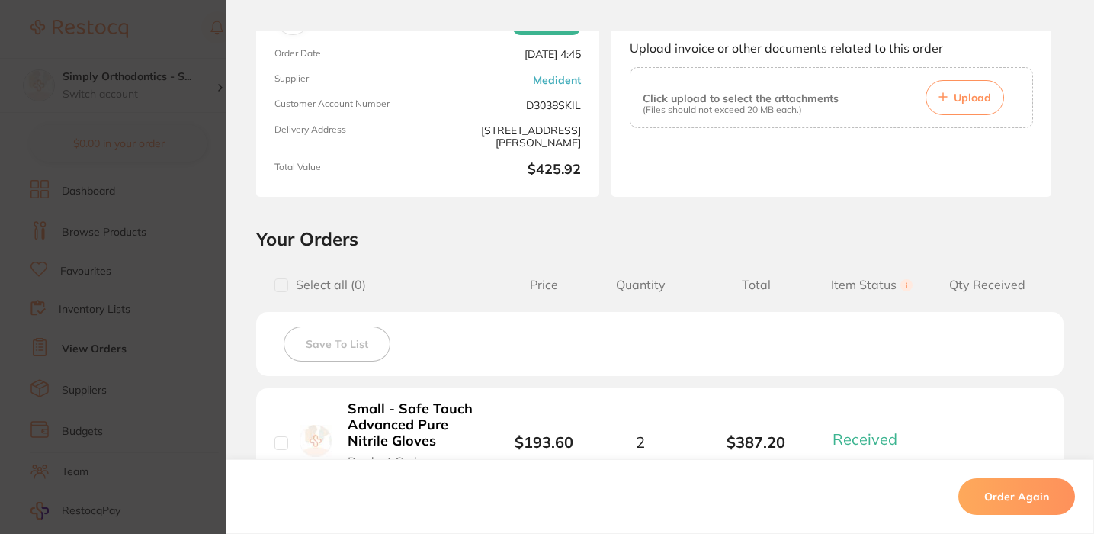
click at [946, 98] on button "Upload" at bounding box center [965, 97] width 79 height 35
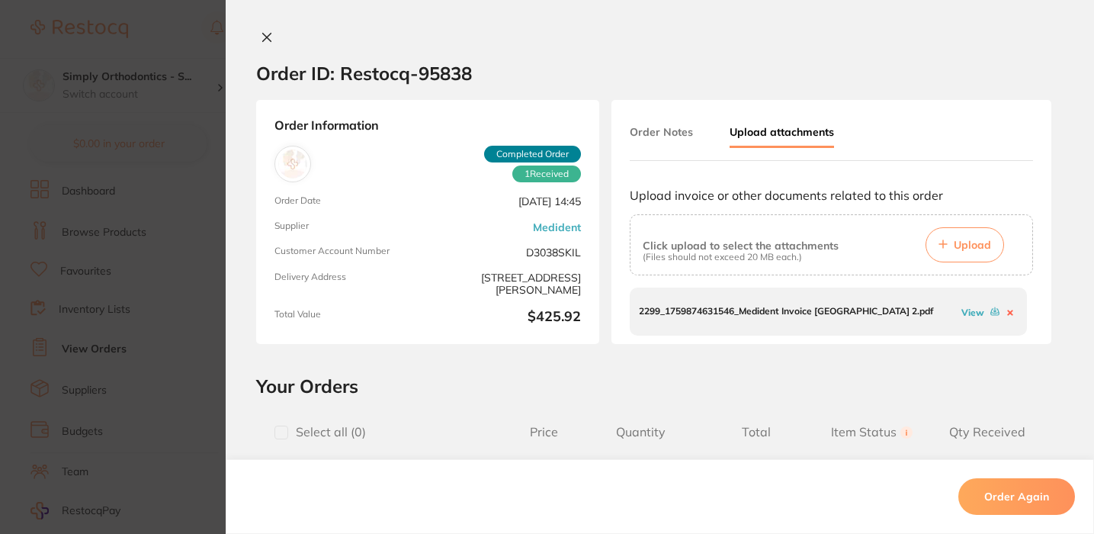
scroll to position [0, 0]
click at [263, 35] on icon at bounding box center [267, 37] width 12 height 12
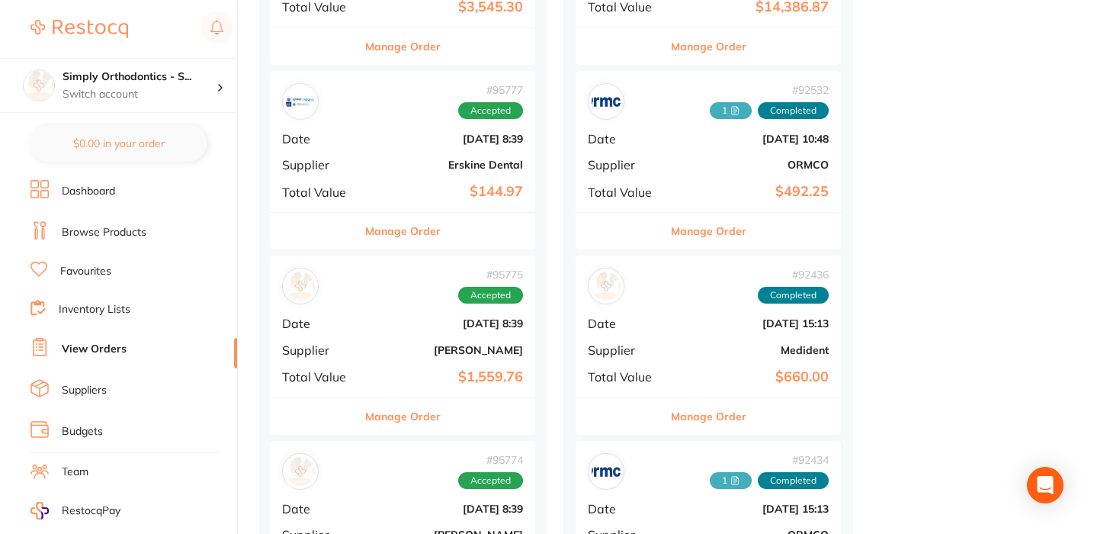
scroll to position [884, 0]
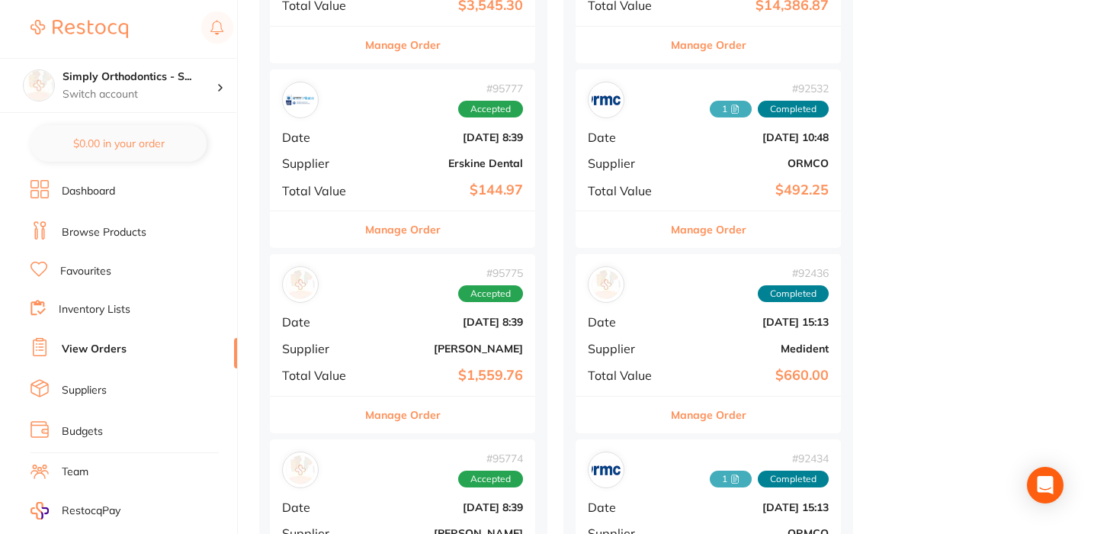
click at [705, 406] on button "Manage Order" at bounding box center [708, 415] width 75 height 37
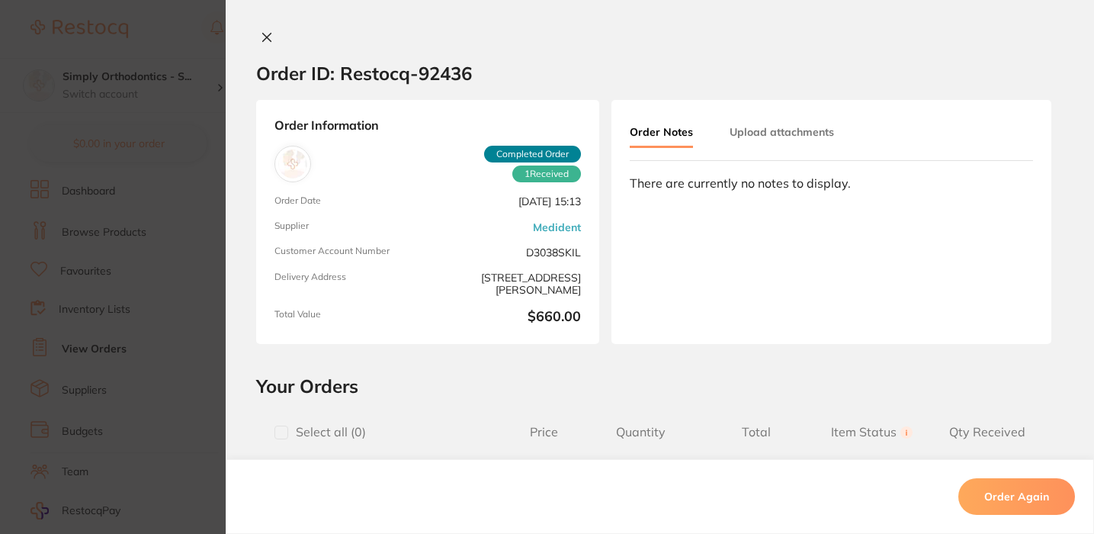
click at [263, 40] on icon at bounding box center [267, 38] width 8 height 8
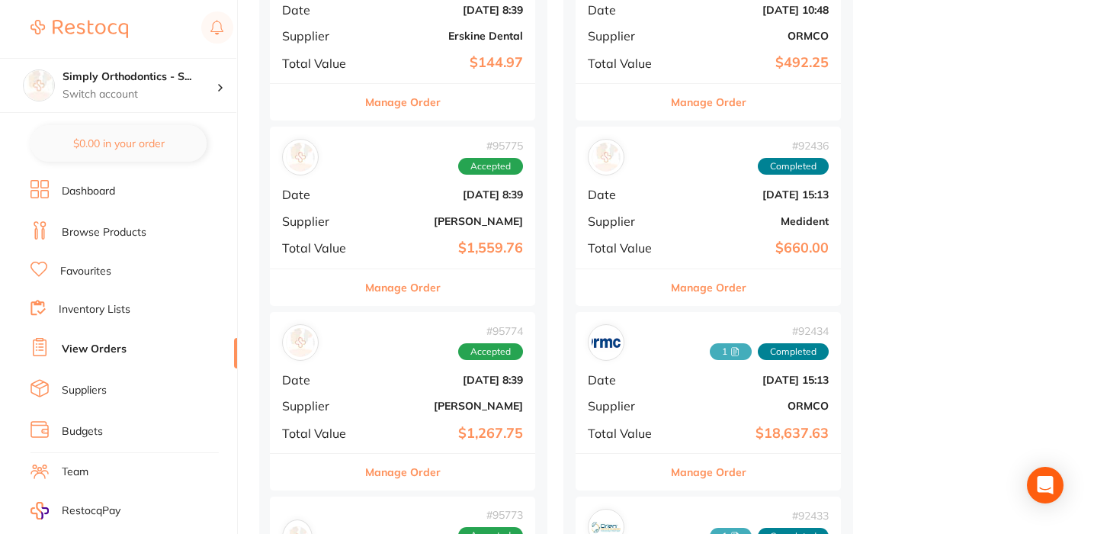
scroll to position [1013, 0]
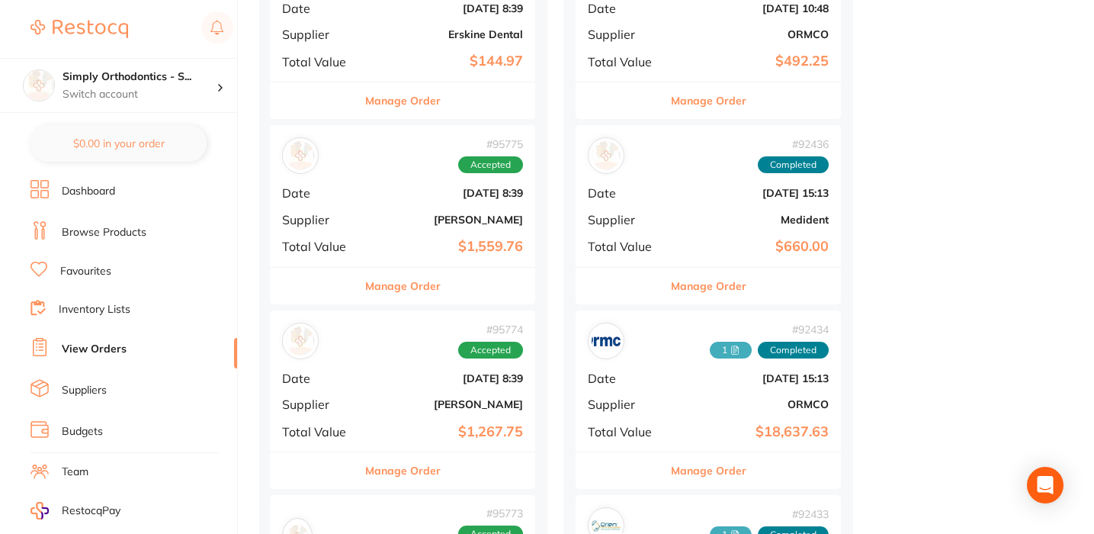
click at [713, 282] on button "Manage Order" at bounding box center [708, 286] width 75 height 37
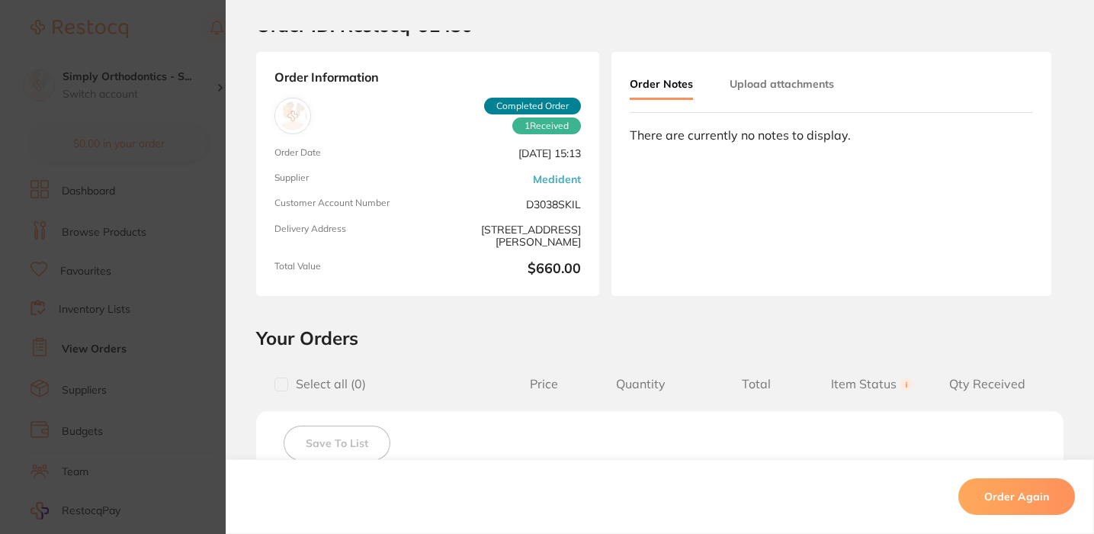
scroll to position [30, 0]
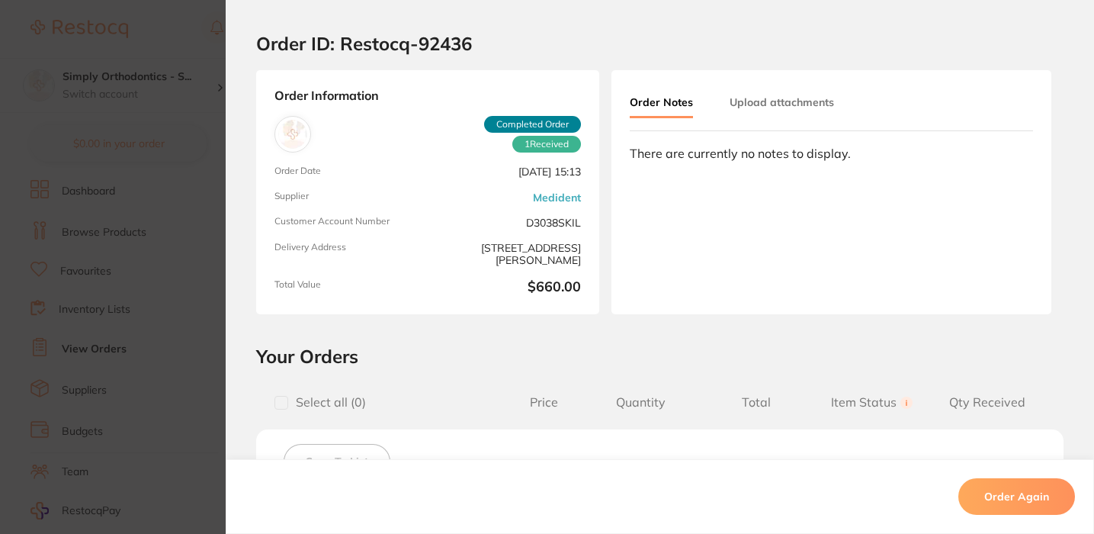
click at [779, 108] on button "Upload attachments" at bounding box center [782, 101] width 104 height 27
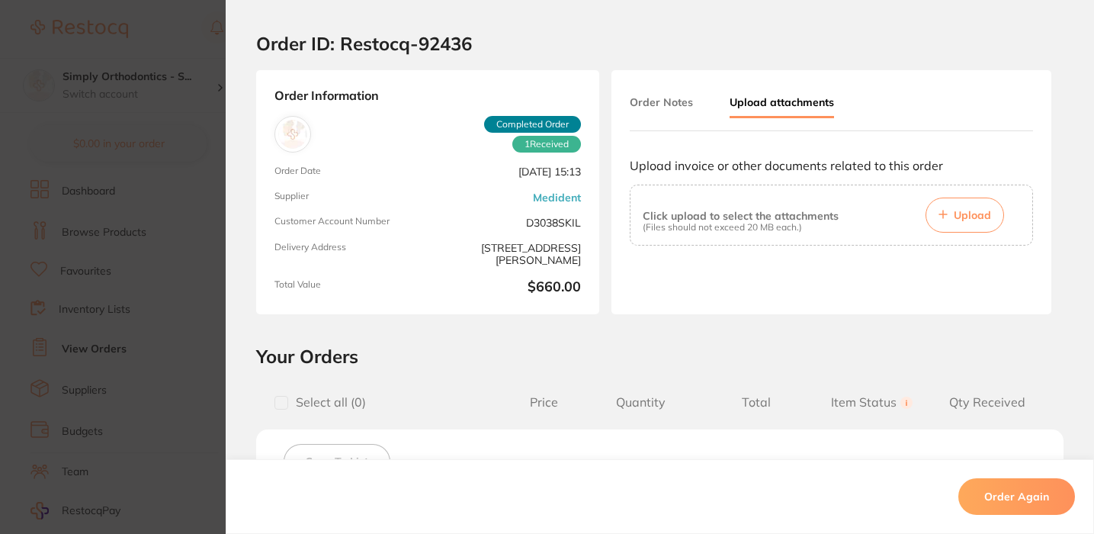
click at [968, 225] on button "Upload" at bounding box center [965, 214] width 79 height 35
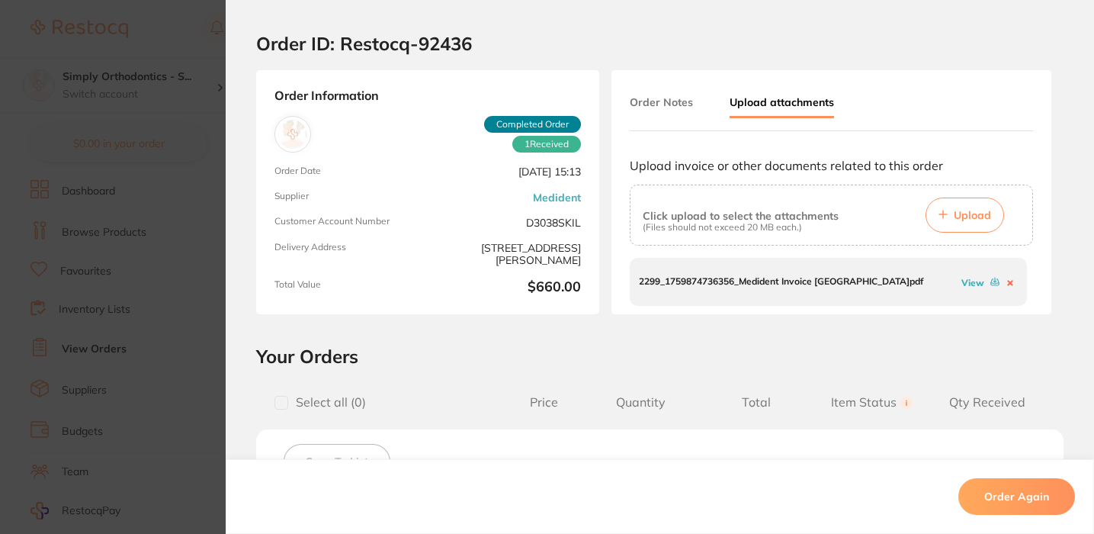
click at [667, 105] on button "Order Notes" at bounding box center [661, 101] width 63 height 27
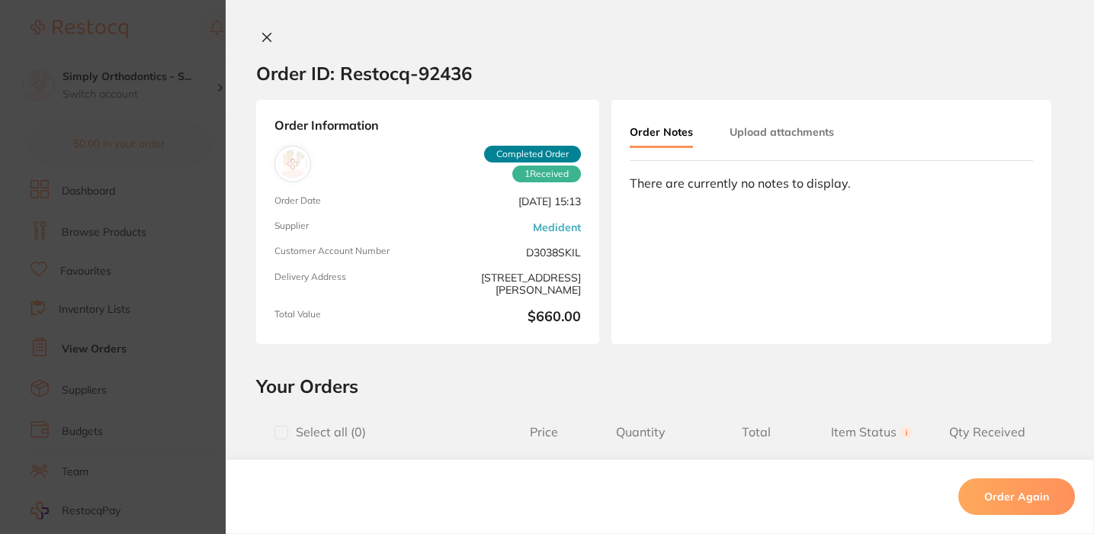
scroll to position [0, 0]
click at [262, 31] on button at bounding box center [266, 39] width 21 height 16
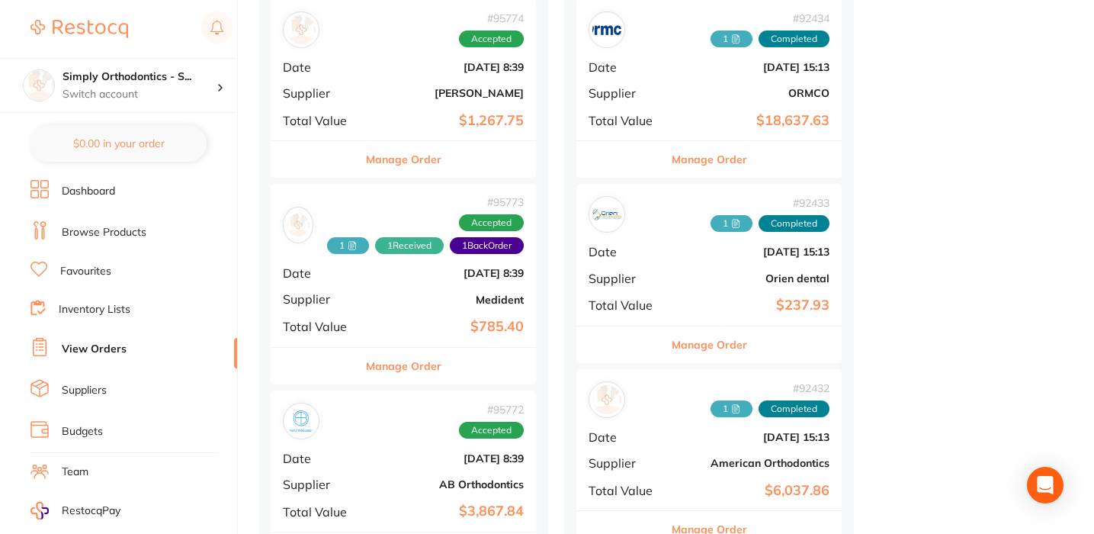
scroll to position [1337, 0]
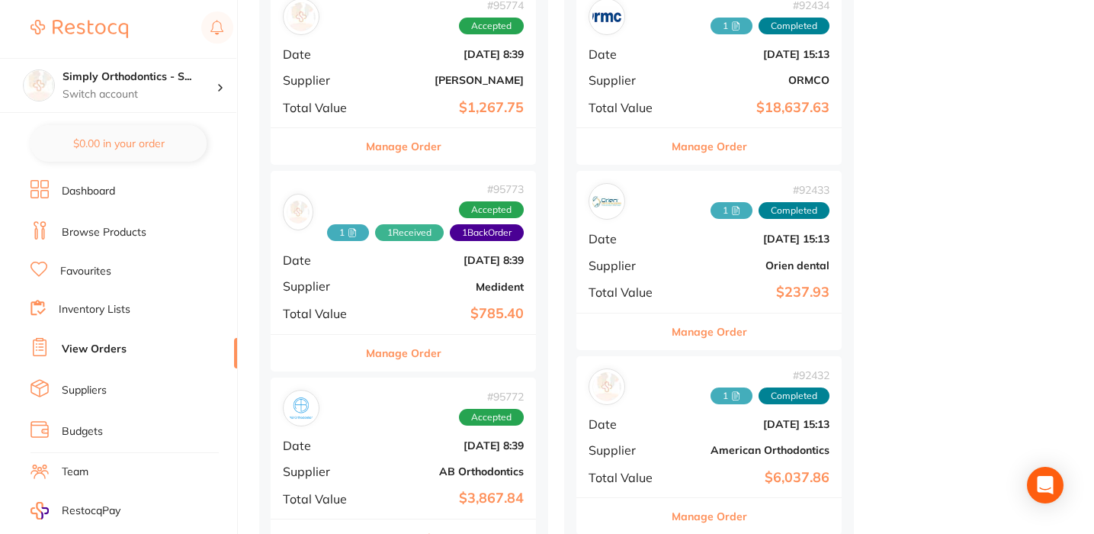
click at [415, 336] on button "Manage Order" at bounding box center [403, 353] width 75 height 37
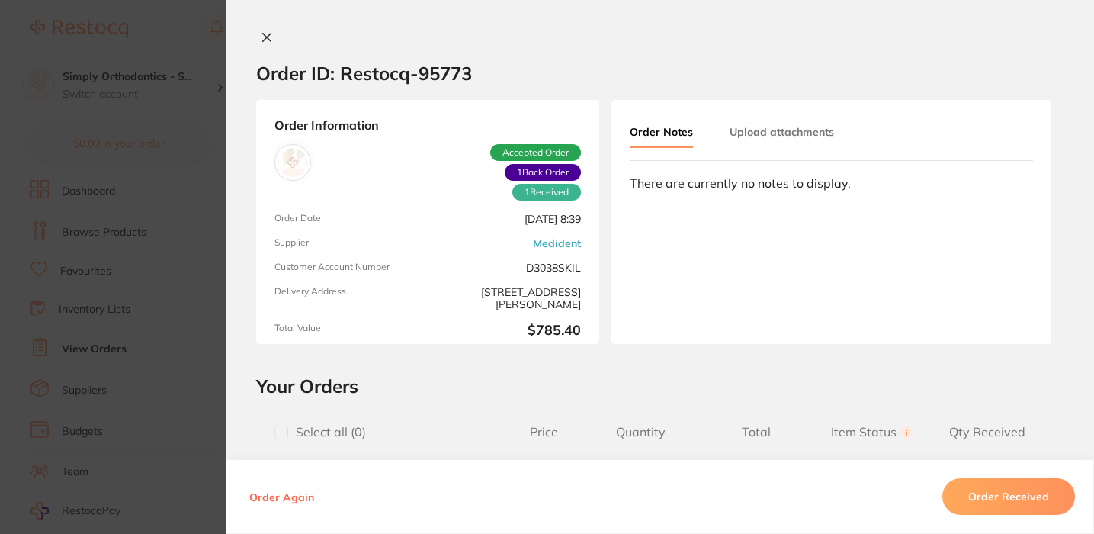
click at [776, 133] on button "Upload attachments" at bounding box center [782, 131] width 104 height 27
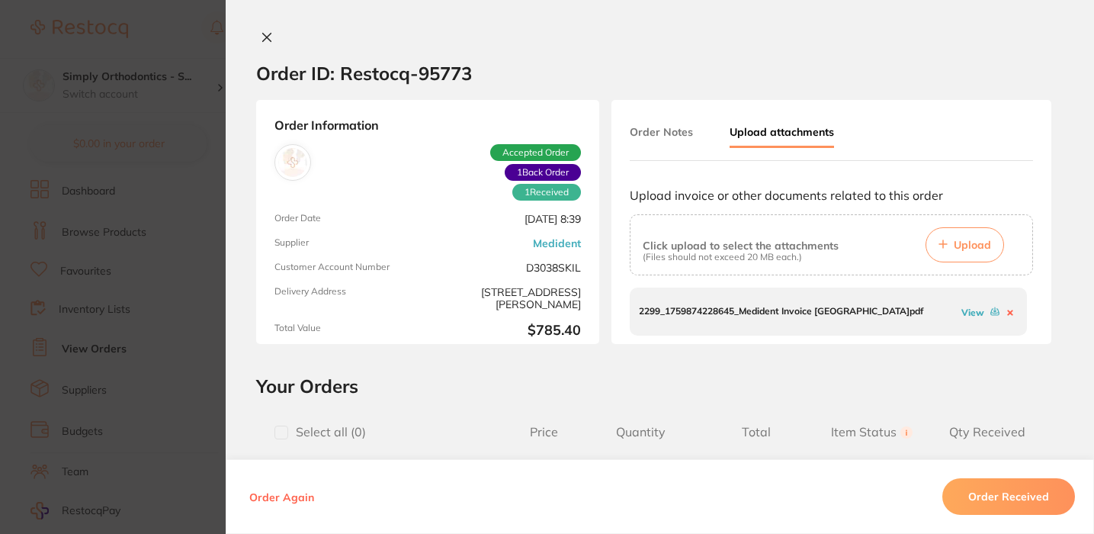
click at [967, 312] on link "View" at bounding box center [973, 312] width 23 height 11
click at [1007, 310] on icon at bounding box center [1010, 313] width 6 height 6
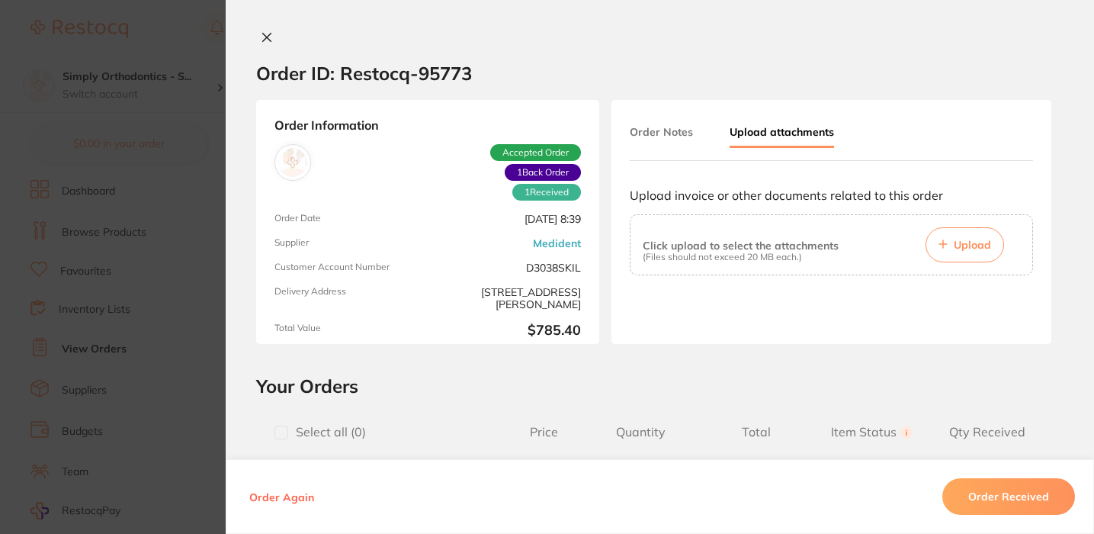
click at [970, 246] on span "Upload" at bounding box center [972, 245] width 37 height 14
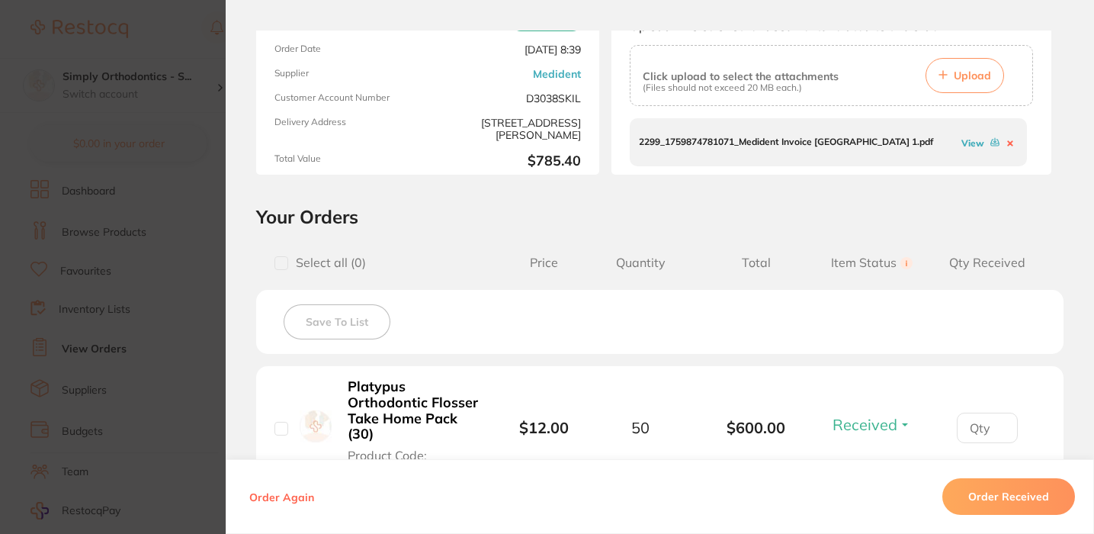
scroll to position [188, 0]
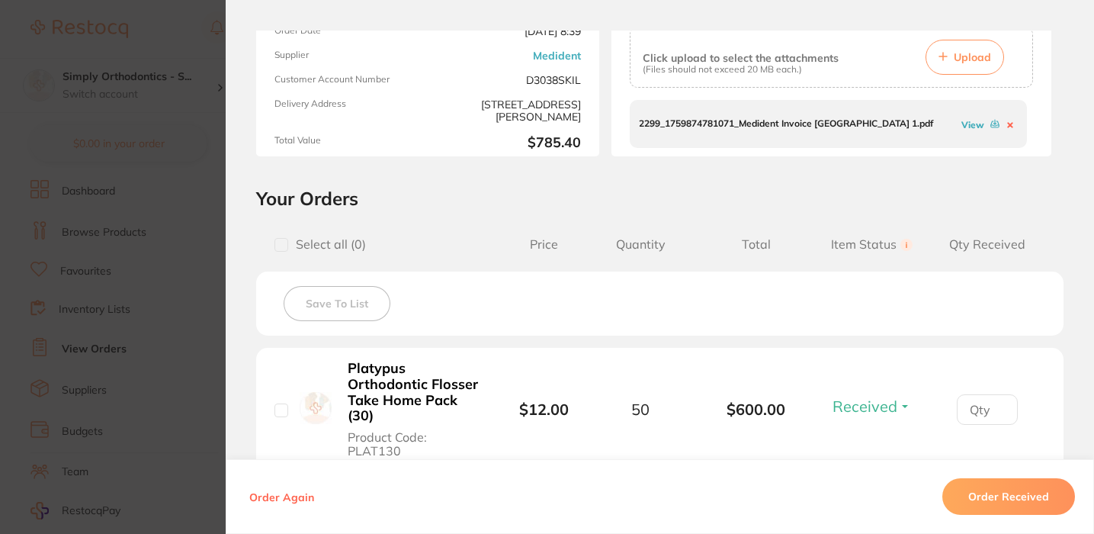
click at [975, 119] on link "View" at bounding box center [973, 124] width 23 height 11
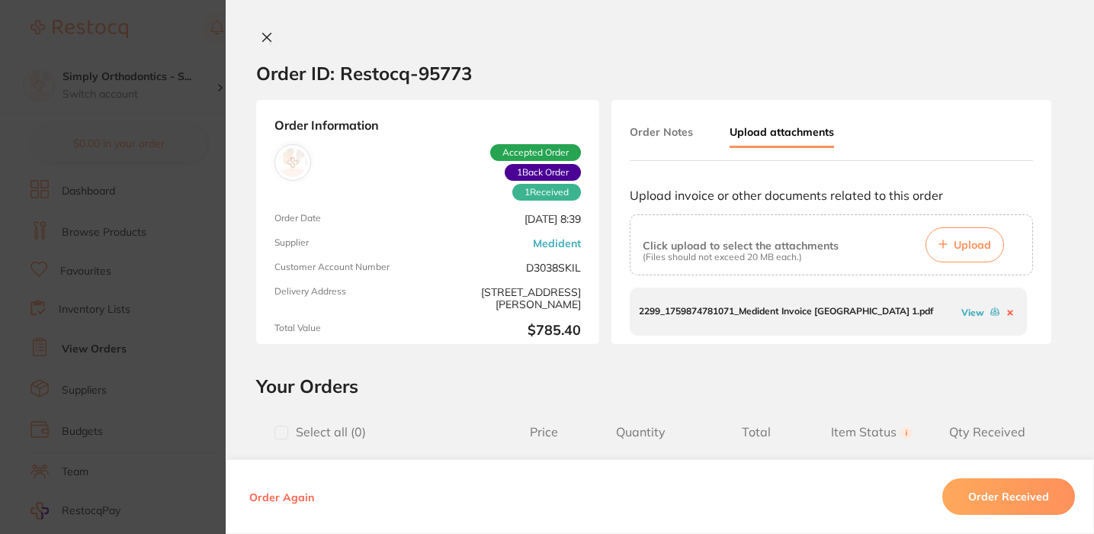
scroll to position [0, 0]
click at [263, 34] on icon at bounding box center [267, 37] width 12 height 12
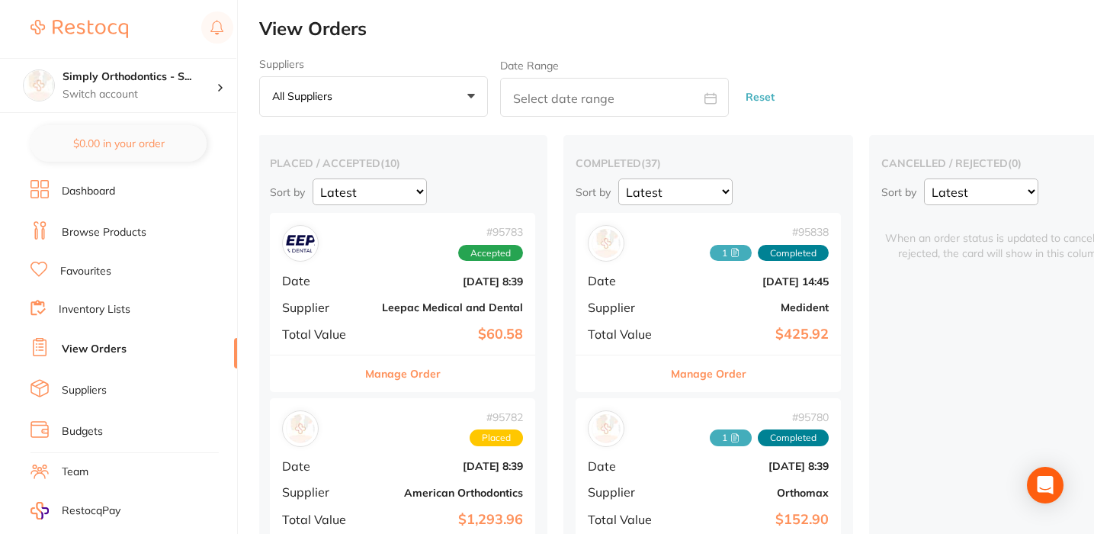
click at [724, 35] on h2 "View Orders" at bounding box center [676, 28] width 835 height 21
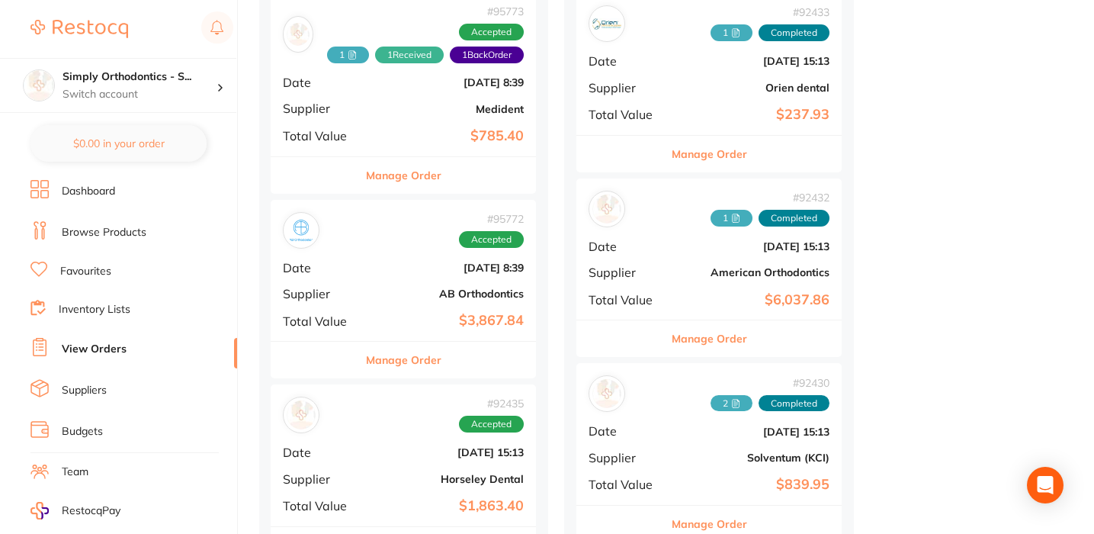
scroll to position [1516, 0]
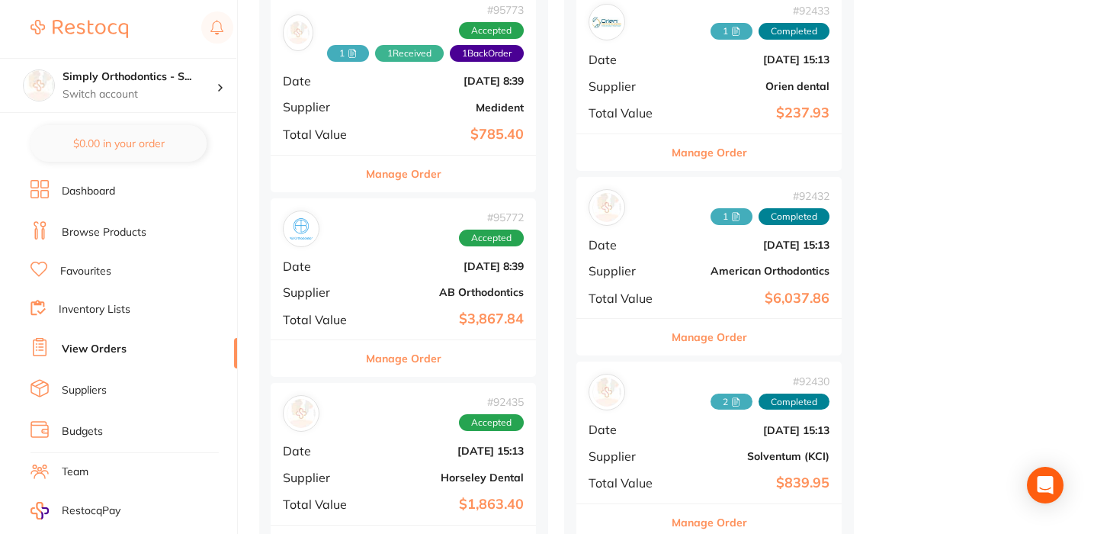
click at [391, 352] on button "Manage Order" at bounding box center [403, 358] width 75 height 37
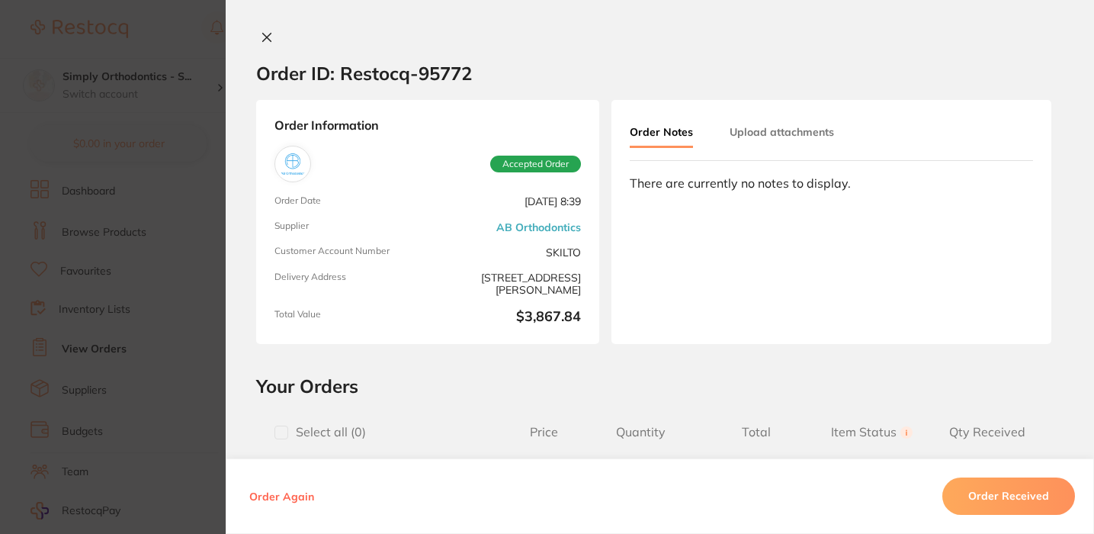
click at [784, 130] on button "Upload attachments" at bounding box center [782, 131] width 104 height 27
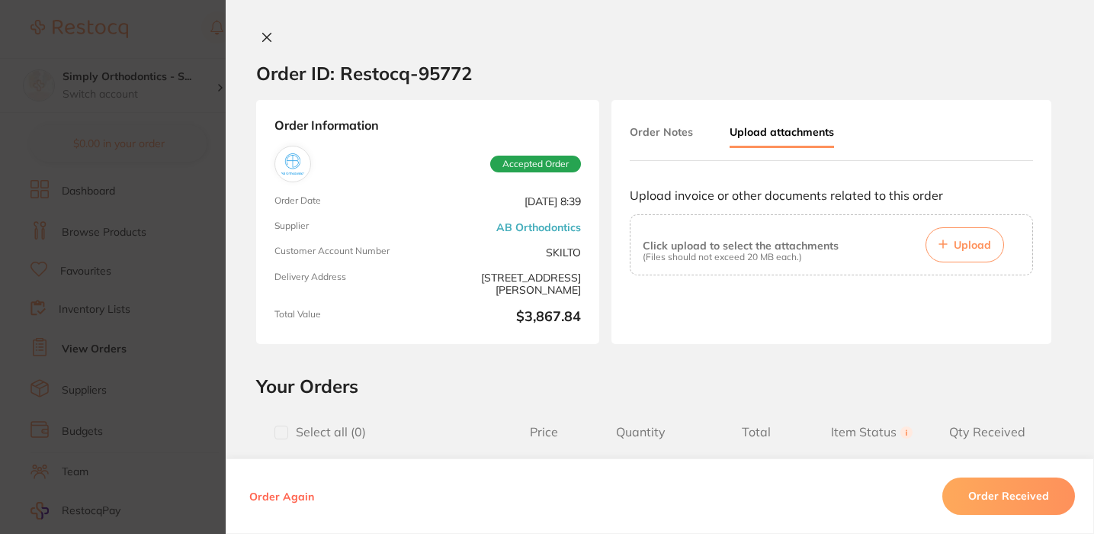
click at [962, 238] on button "Upload" at bounding box center [965, 244] width 79 height 35
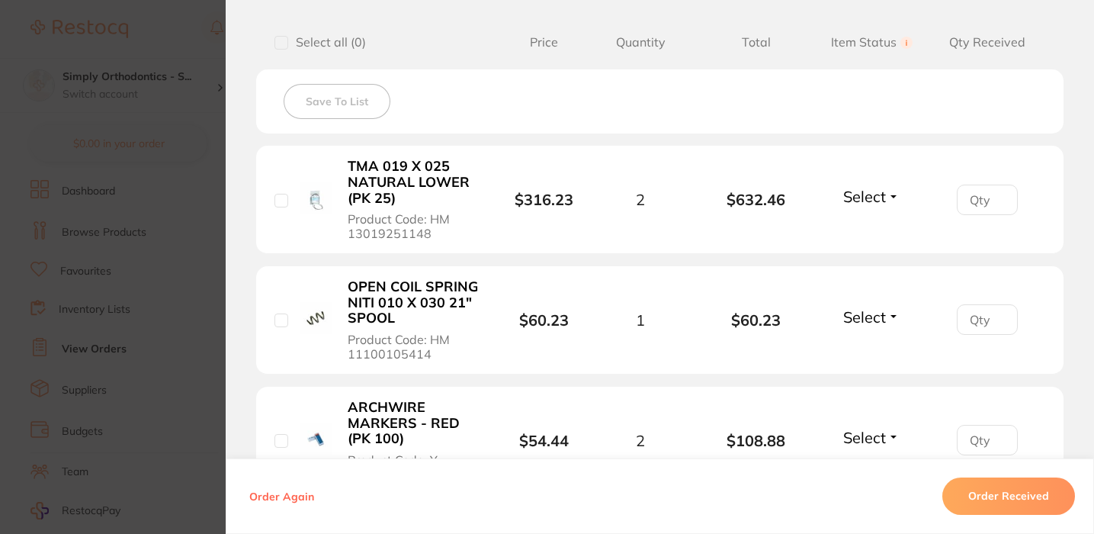
scroll to position [393, 0]
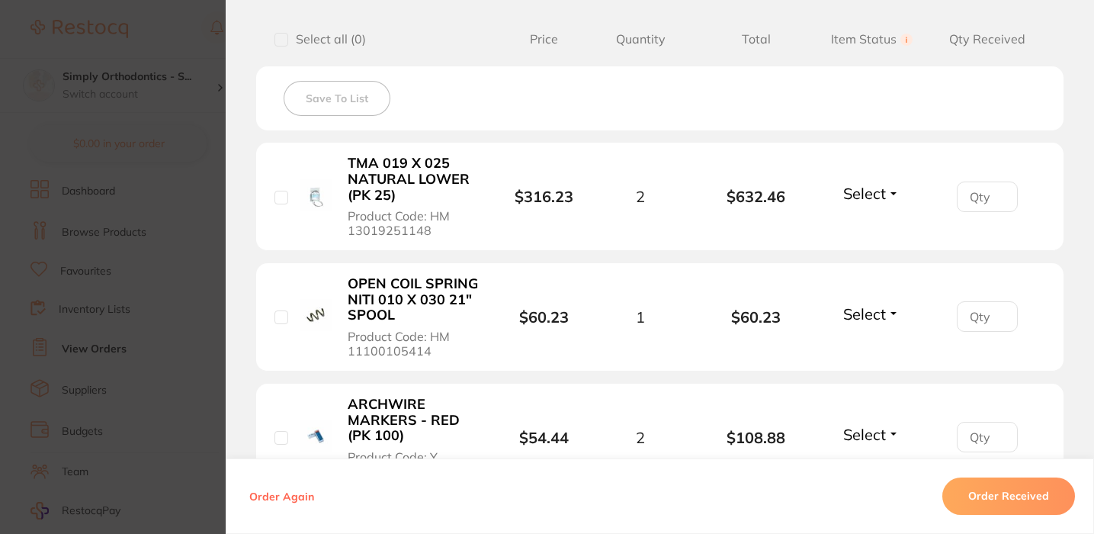
click at [875, 203] on span "Select" at bounding box center [864, 193] width 43 height 19
click at [872, 222] on button "Received" at bounding box center [872, 227] width 39 height 24
click at [860, 311] on span "Select" at bounding box center [864, 313] width 43 height 19
click at [861, 337] on ul "Received Back Order" at bounding box center [872, 358] width 59 height 59
click at [860, 351] on span "Received" at bounding box center [872, 346] width 39 height 11
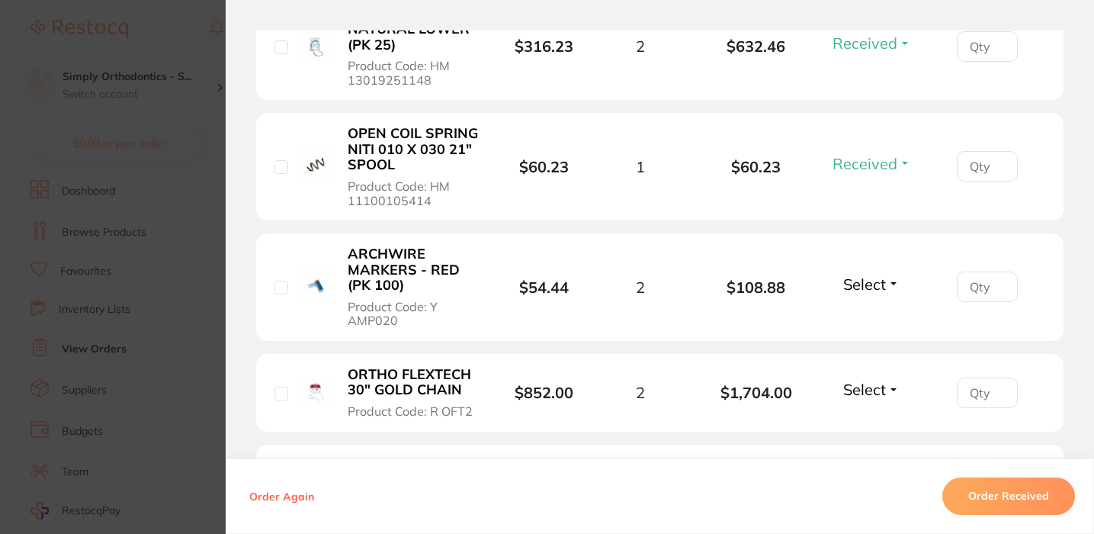
scroll to position [546, 0]
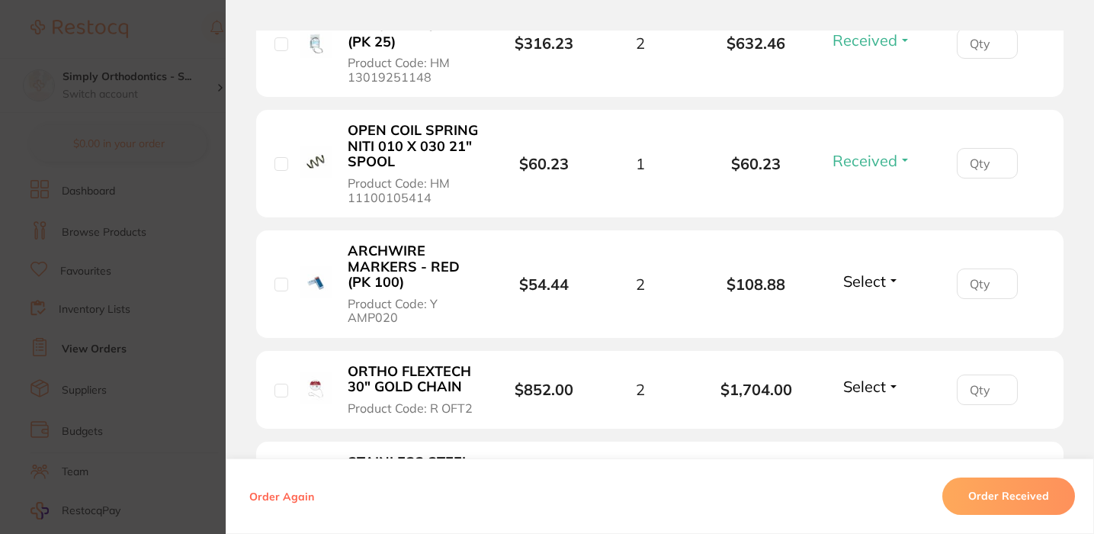
click at [866, 287] on span "Select" at bounding box center [864, 280] width 43 height 19
click at [870, 316] on span "Received" at bounding box center [872, 313] width 39 height 11
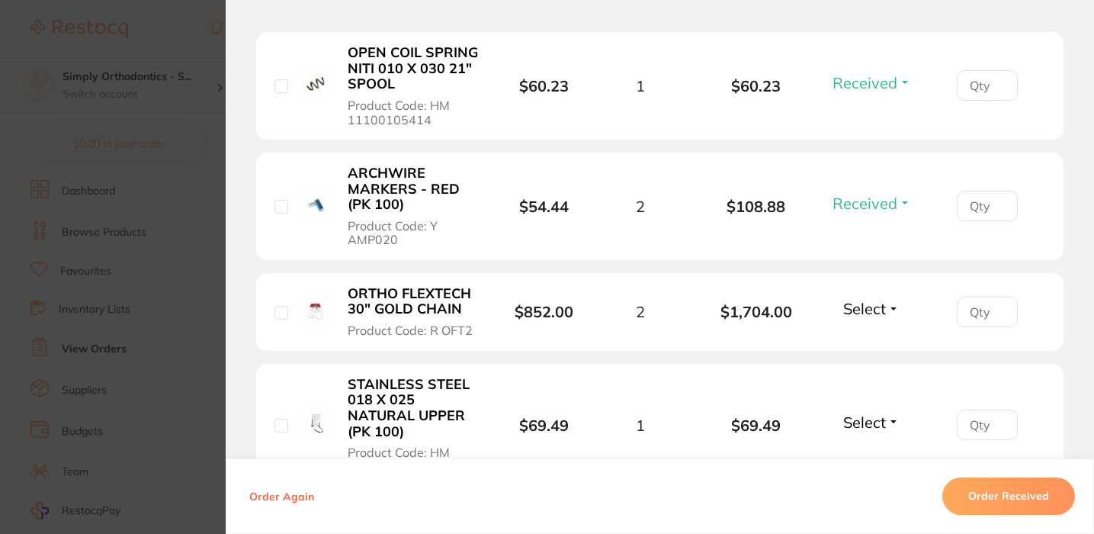
scroll to position [629, 0]
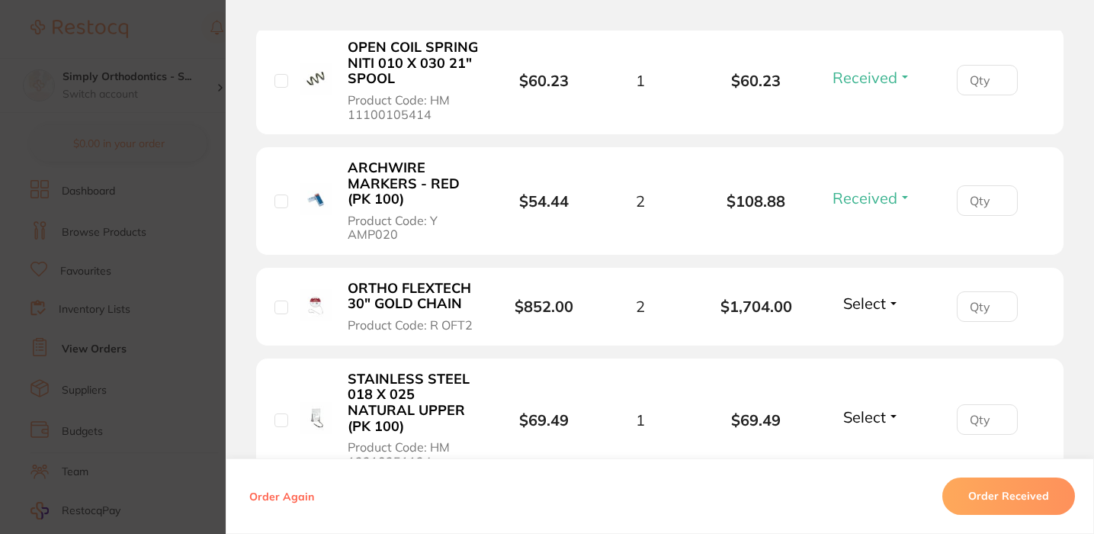
click at [869, 310] on span "Select" at bounding box center [864, 303] width 43 height 19
click at [858, 336] on span "Received" at bounding box center [872, 335] width 39 height 11
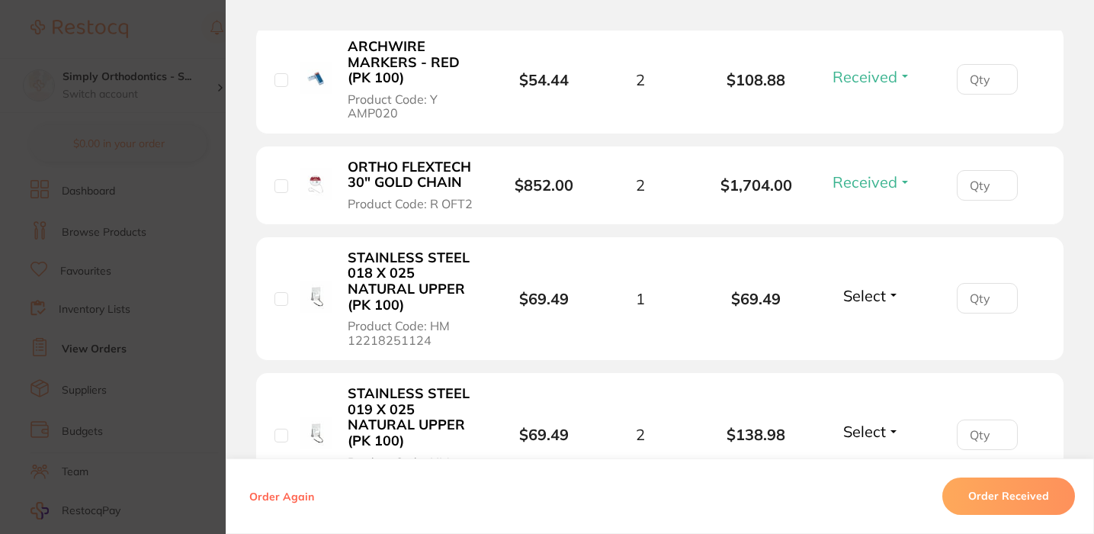
scroll to position [774, 0]
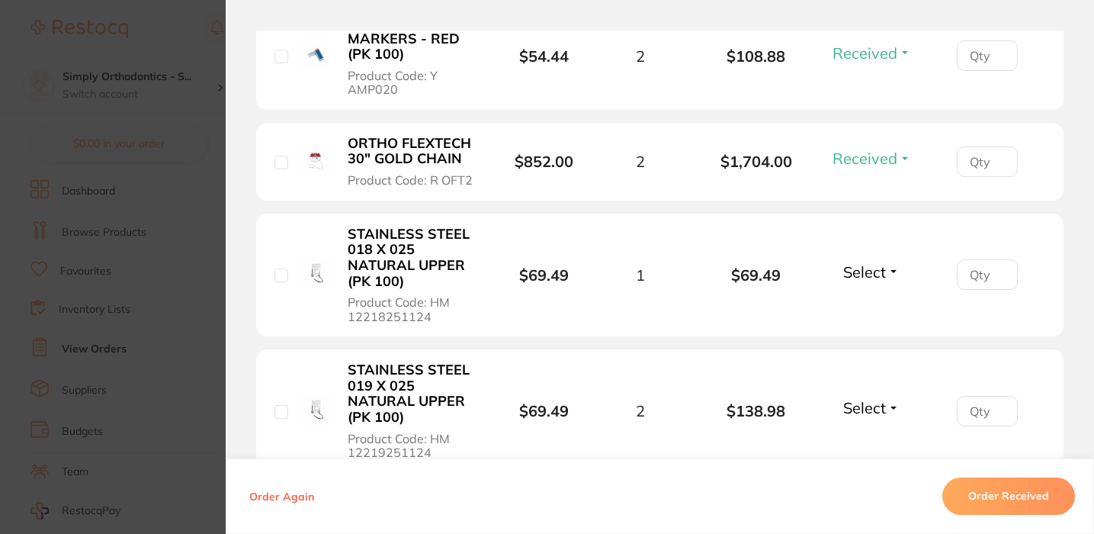
click at [854, 265] on span "Select" at bounding box center [864, 271] width 43 height 19
click at [858, 302] on button "Received" at bounding box center [872, 306] width 39 height 24
click at [852, 406] on span "Select" at bounding box center [864, 407] width 43 height 19
click at [854, 446] on span "Received" at bounding box center [872, 440] width 39 height 11
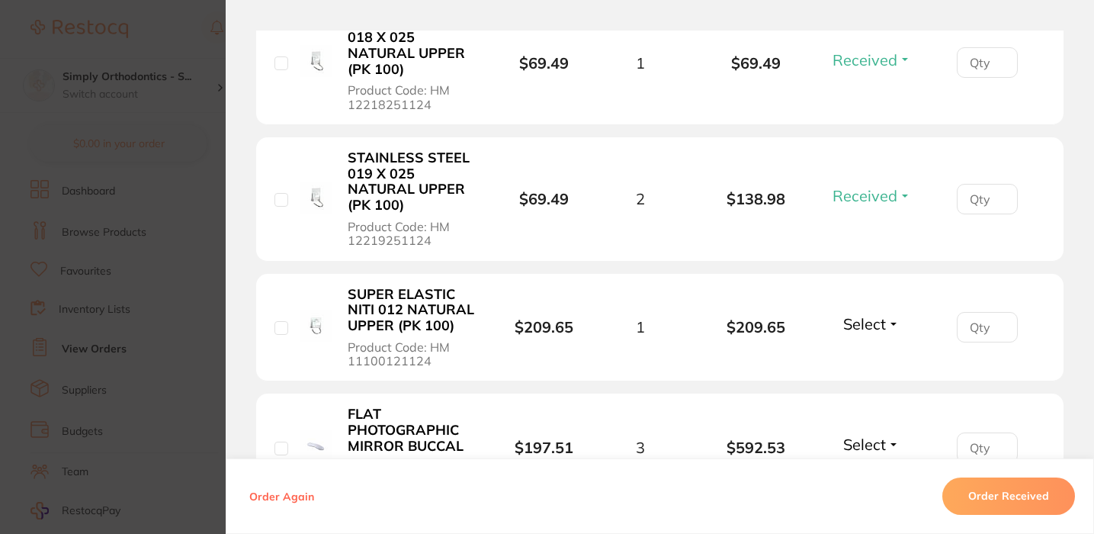
scroll to position [1021, 0]
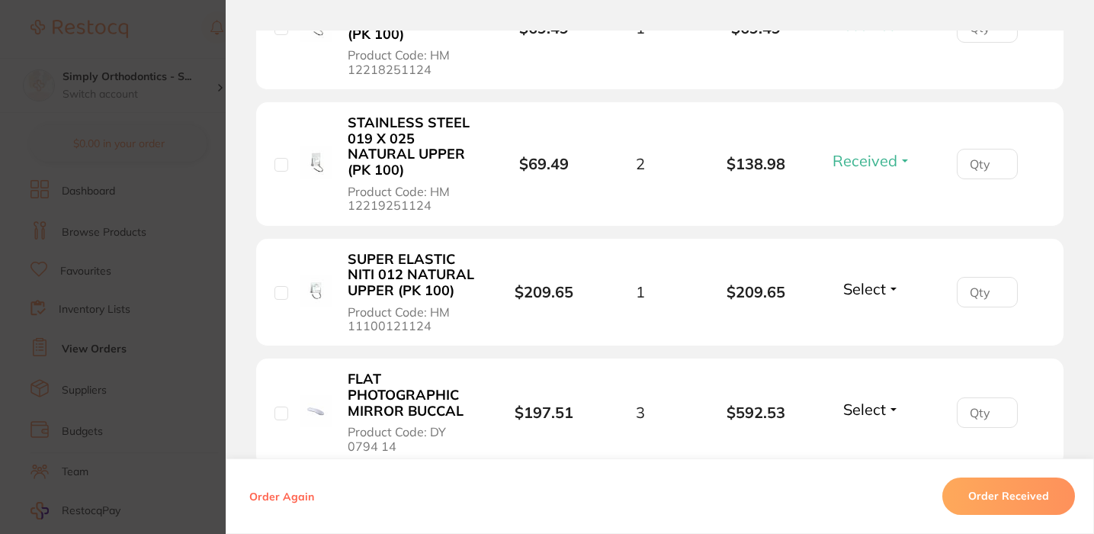
click at [881, 291] on span "Select" at bounding box center [864, 288] width 43 height 19
click at [873, 327] on span "Received" at bounding box center [872, 321] width 39 height 11
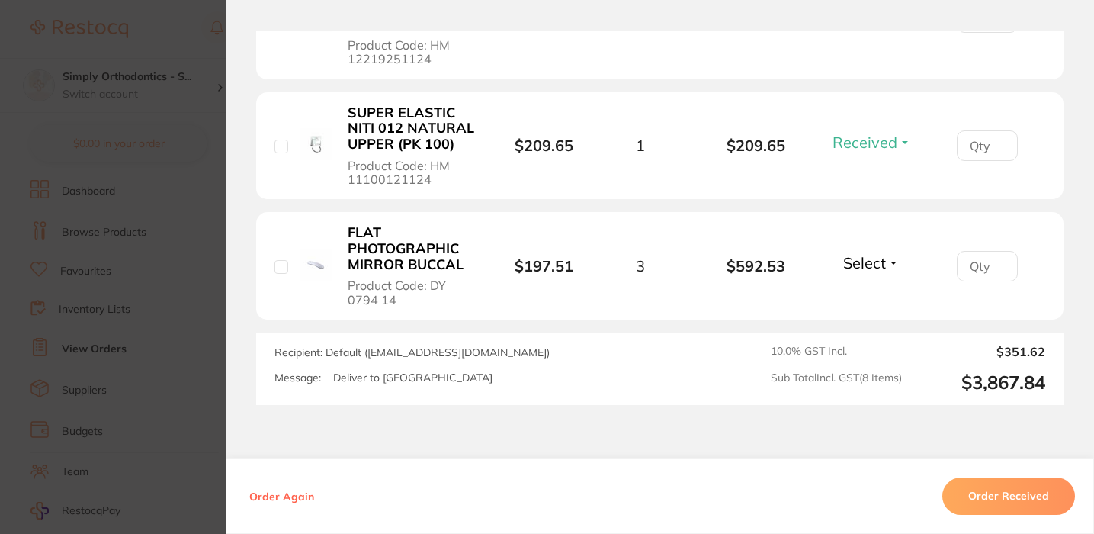
scroll to position [1175, 0]
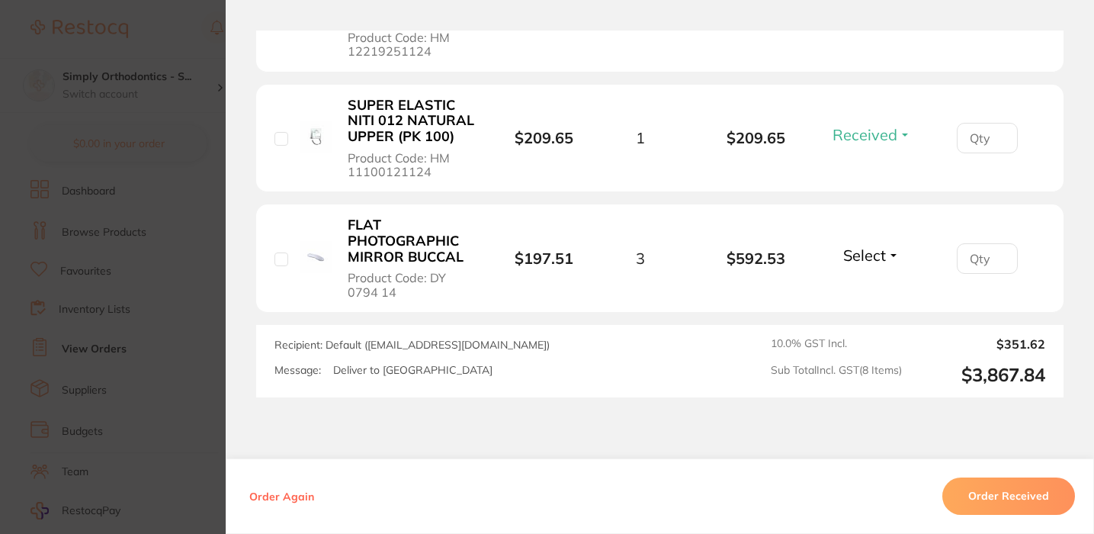
click at [869, 250] on span "Select" at bounding box center [864, 255] width 43 height 19
click at [864, 315] on span "Back Order" at bounding box center [872, 311] width 47 height 11
type input "1"
click at [997, 259] on input "1" at bounding box center [987, 258] width 61 height 31
click at [915, 286] on li "FLAT PHOTOGRAPHIC MIRROR BUCCAL Product Code: DY 0794 14 $197.51 3 $592.53 Back…" at bounding box center [660, 258] width 808 height 108
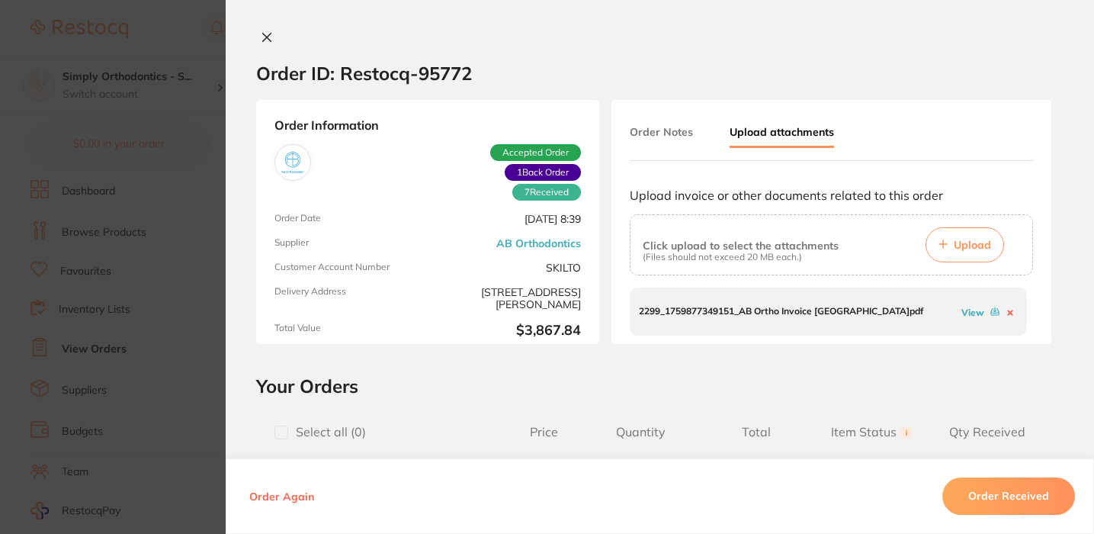
scroll to position [0, 0]
click at [261, 37] on icon at bounding box center [267, 37] width 12 height 12
